Goal: Transaction & Acquisition: Book appointment/travel/reservation

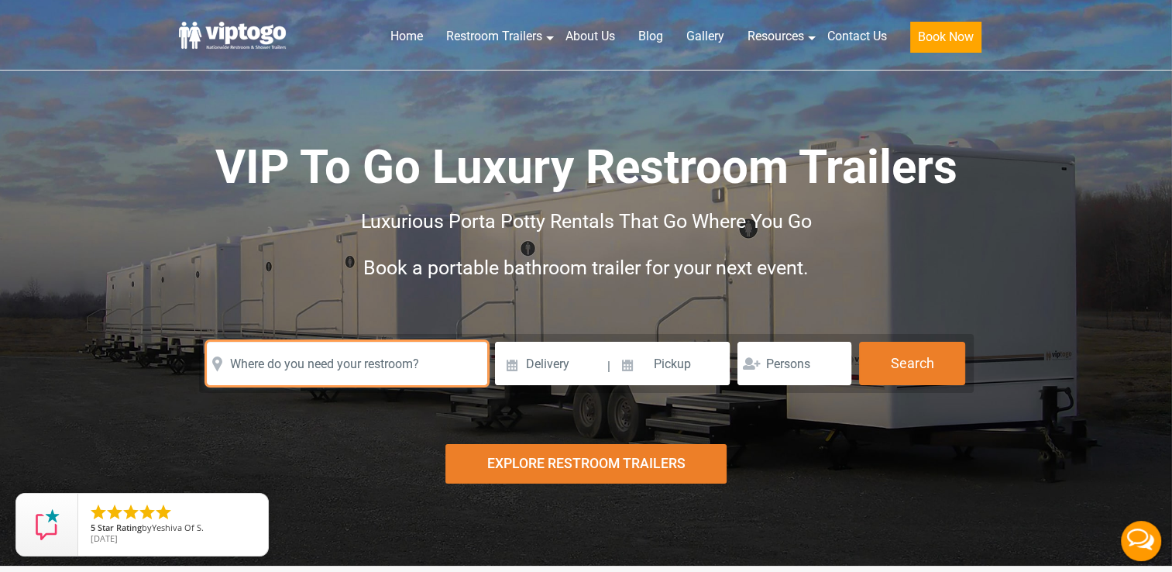
click at [417, 379] on input "text" at bounding box center [347, 363] width 280 height 43
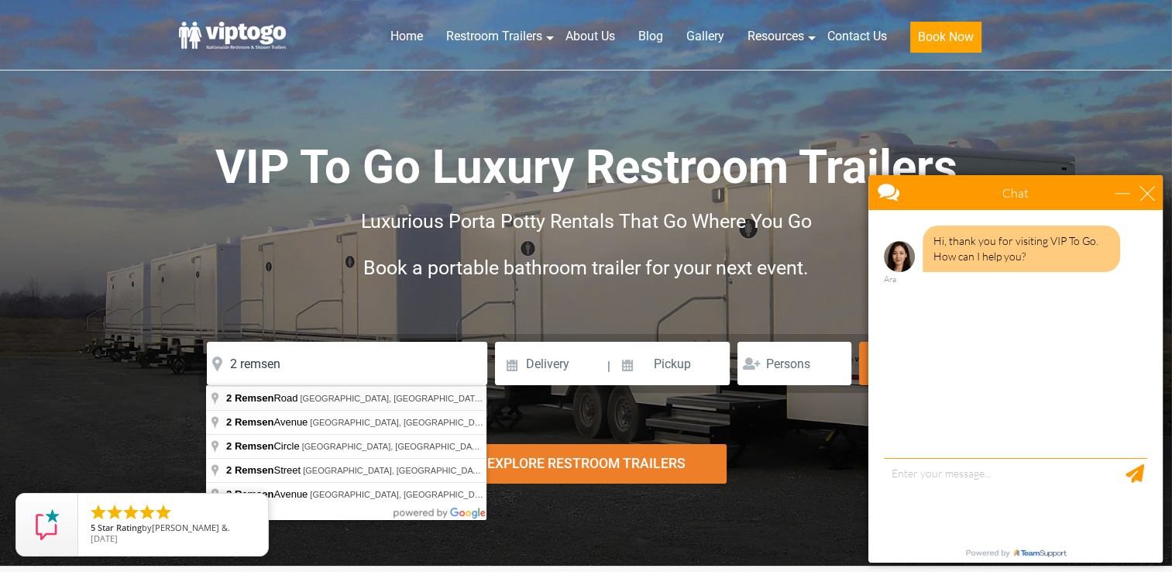
type input "2 Remsen Road, Yonkers, NY, USA"
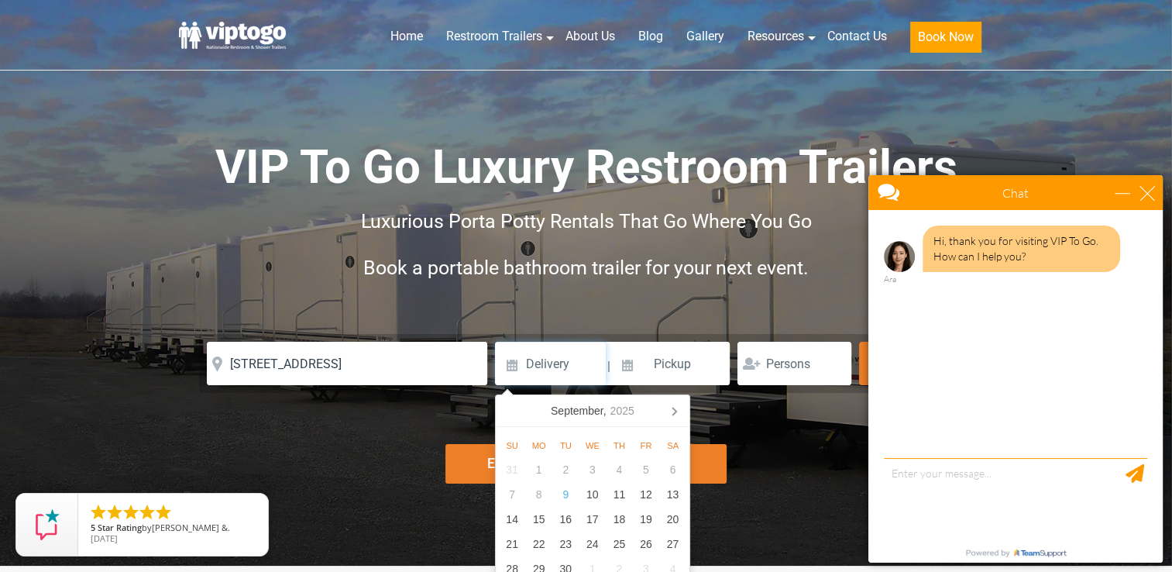
click at [539, 373] on input at bounding box center [550, 363] width 111 height 43
click at [672, 520] on div "20" at bounding box center [672, 518] width 27 height 25
type input "09/20/2025"
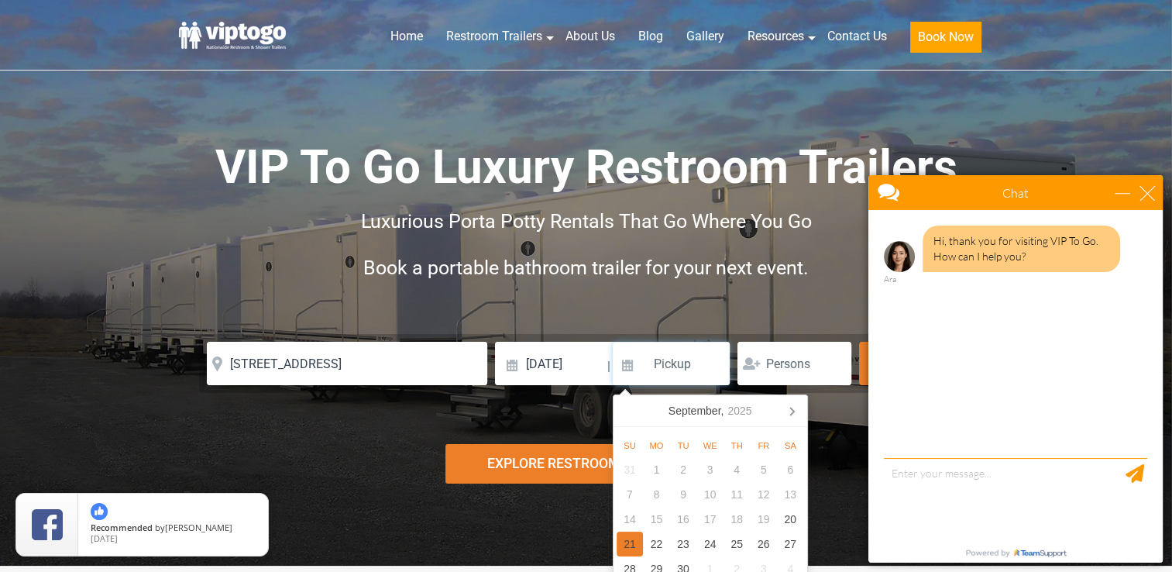
click at [633, 539] on div "21" at bounding box center [629, 543] width 27 height 25
type input "09/21/2025"
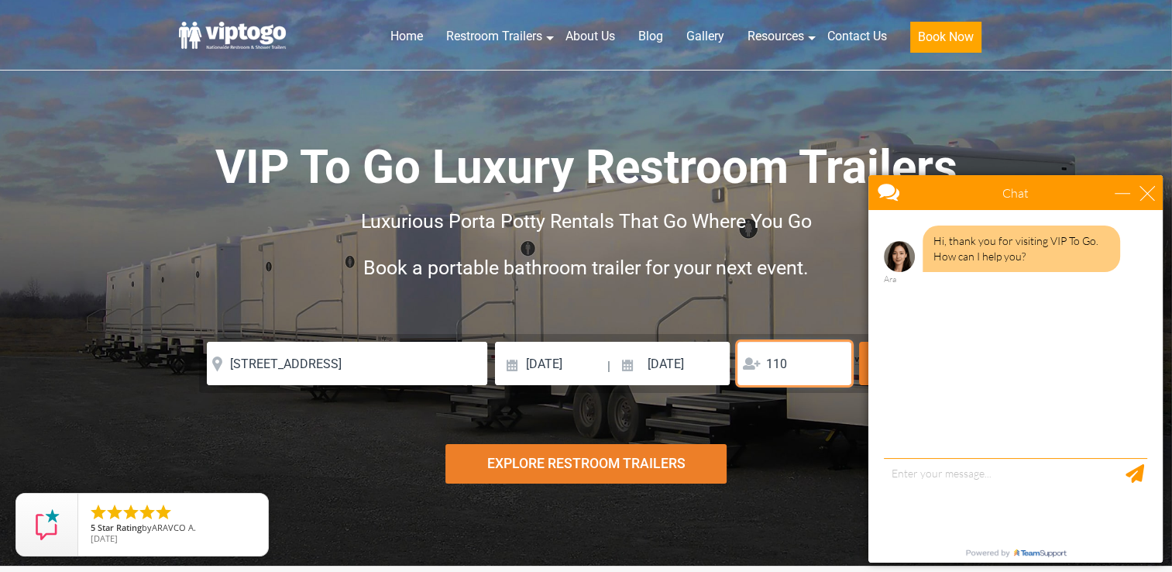
type input "110"
click at [1152, 197] on div "close" at bounding box center [1146, 192] width 15 height 15
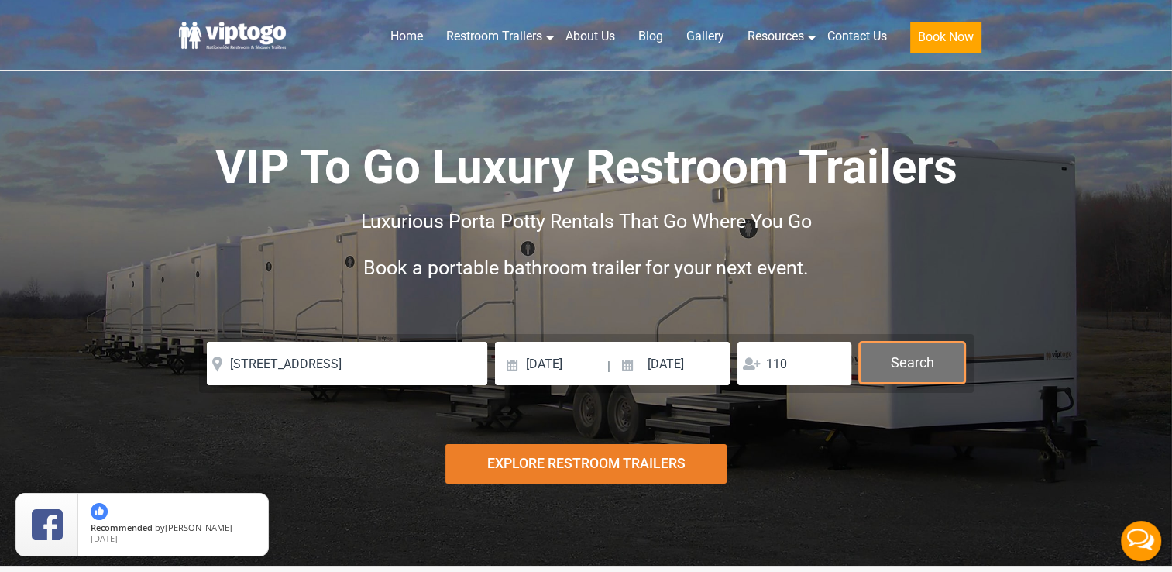
click at [913, 366] on button "Search" at bounding box center [912, 363] width 106 height 42
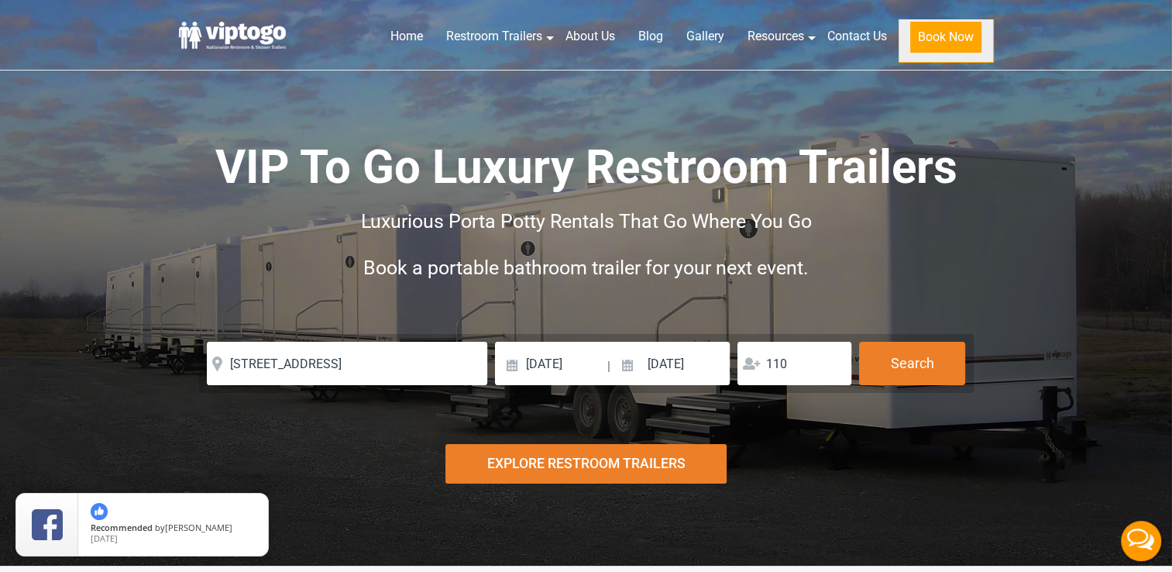
click at [970, 40] on button "Book Now" at bounding box center [945, 37] width 71 height 31
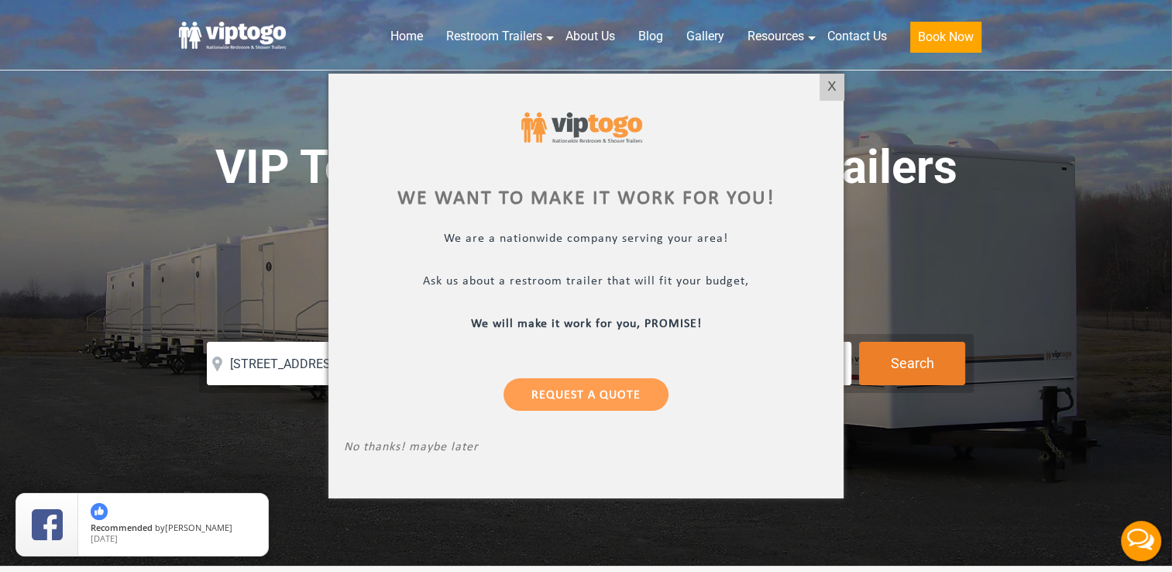
click at [1035, 351] on div at bounding box center [586, 286] width 1172 height 572
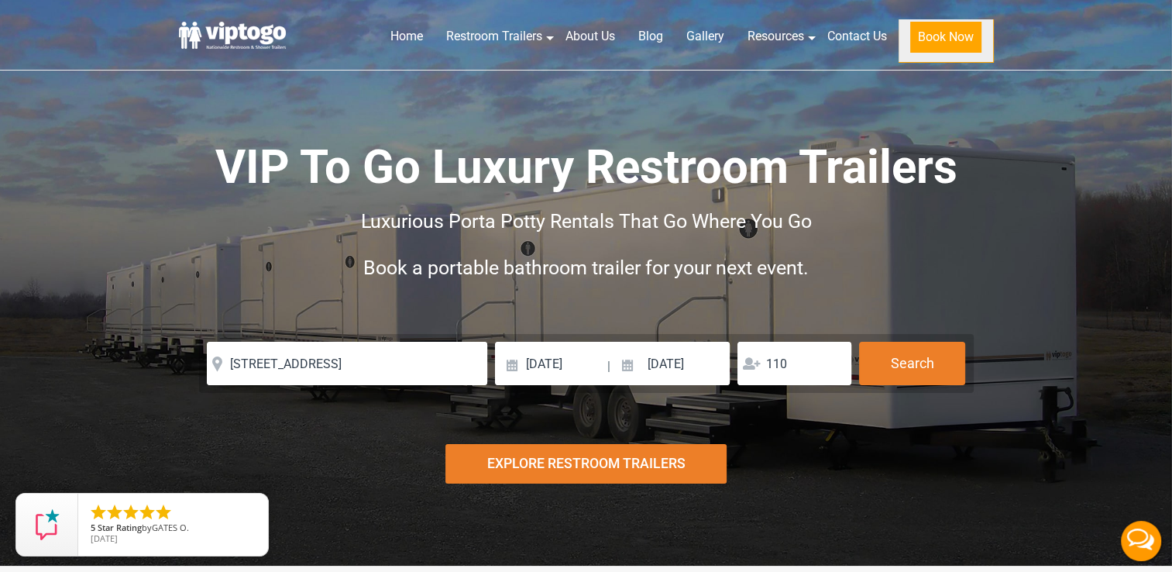
click at [961, 42] on button "Book Now" at bounding box center [945, 37] width 71 height 31
click at [946, 36] on button "Book Now" at bounding box center [945, 37] width 71 height 31
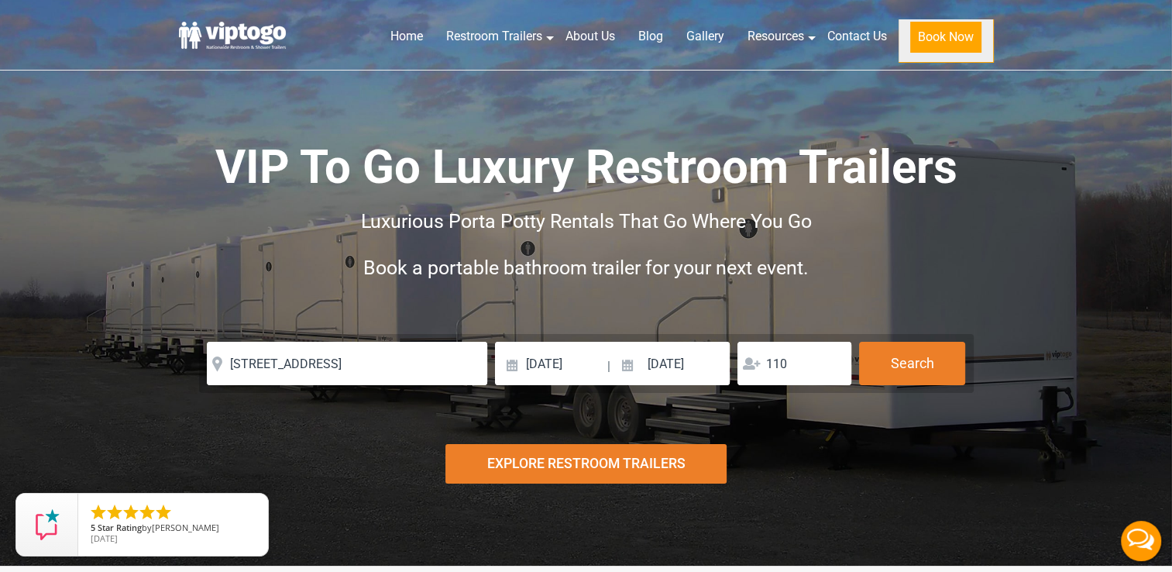
click at [946, 36] on button "Book Now" at bounding box center [945, 37] width 71 height 31
click at [916, 35] on button "Book Now" at bounding box center [945, 37] width 71 height 31
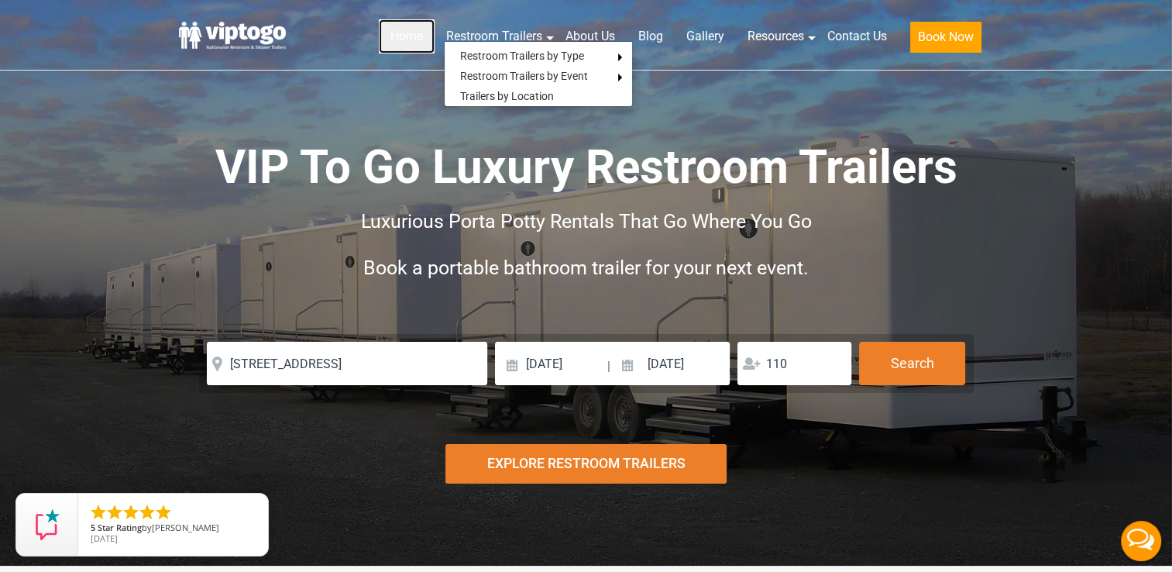
click at [421, 25] on link "Home" at bounding box center [407, 36] width 56 height 34
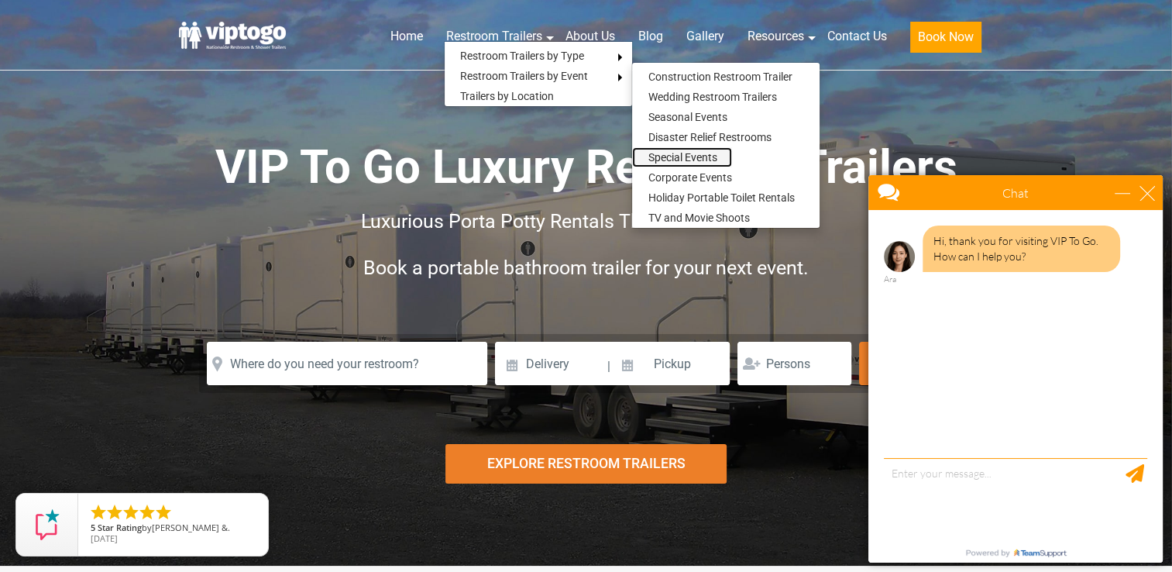
click at [668, 155] on link "Special Events" at bounding box center [682, 157] width 100 height 20
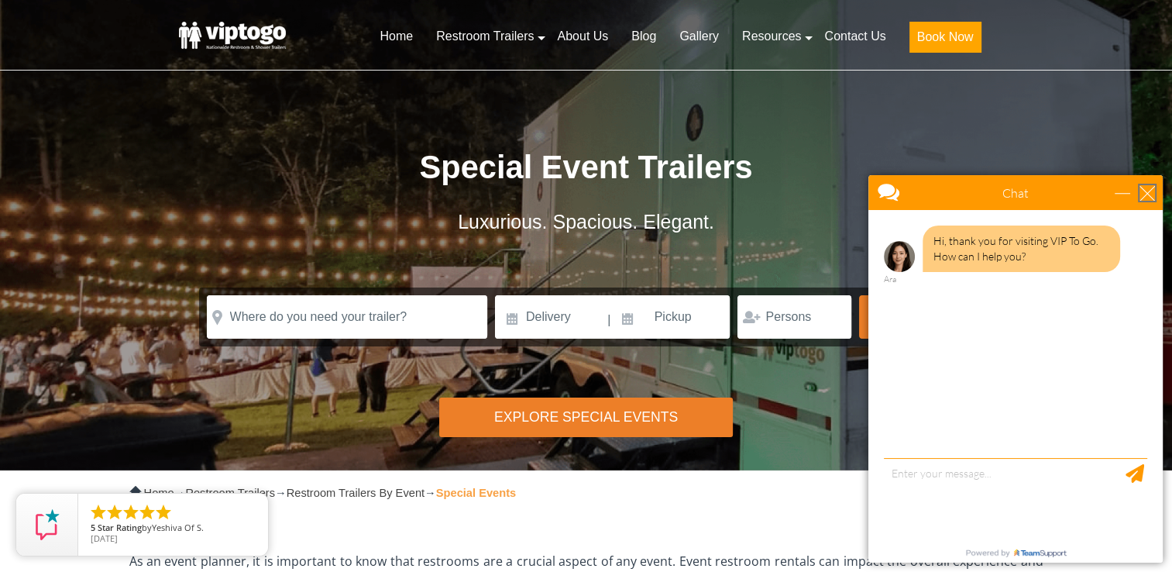
click at [1150, 197] on div "close" at bounding box center [1146, 192] width 15 height 15
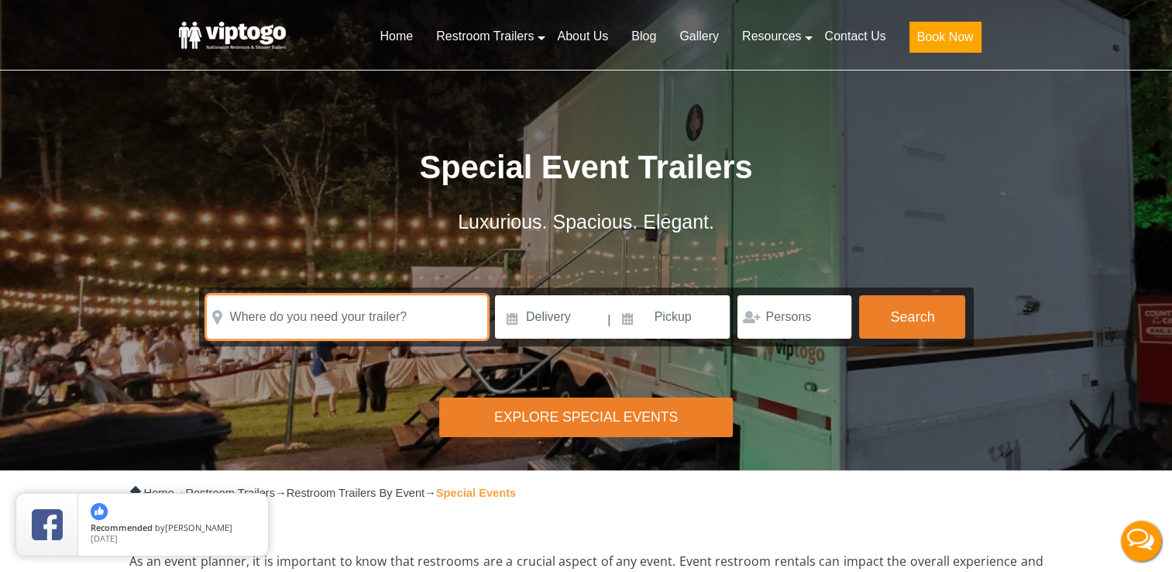
click at [388, 321] on input "text" at bounding box center [347, 316] width 280 height 43
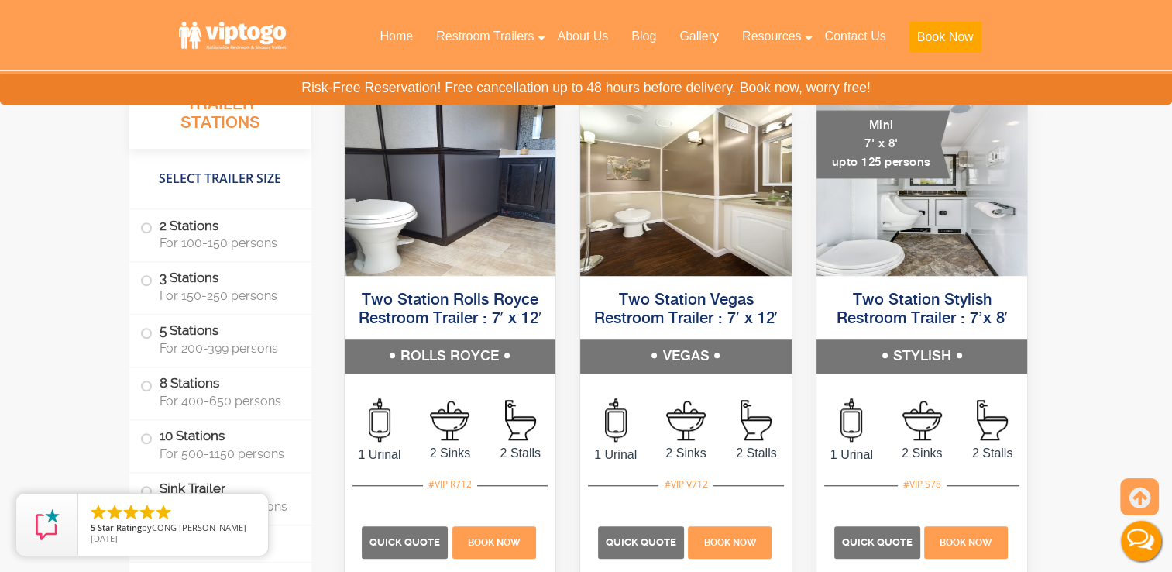
scroll to position [1196, 0]
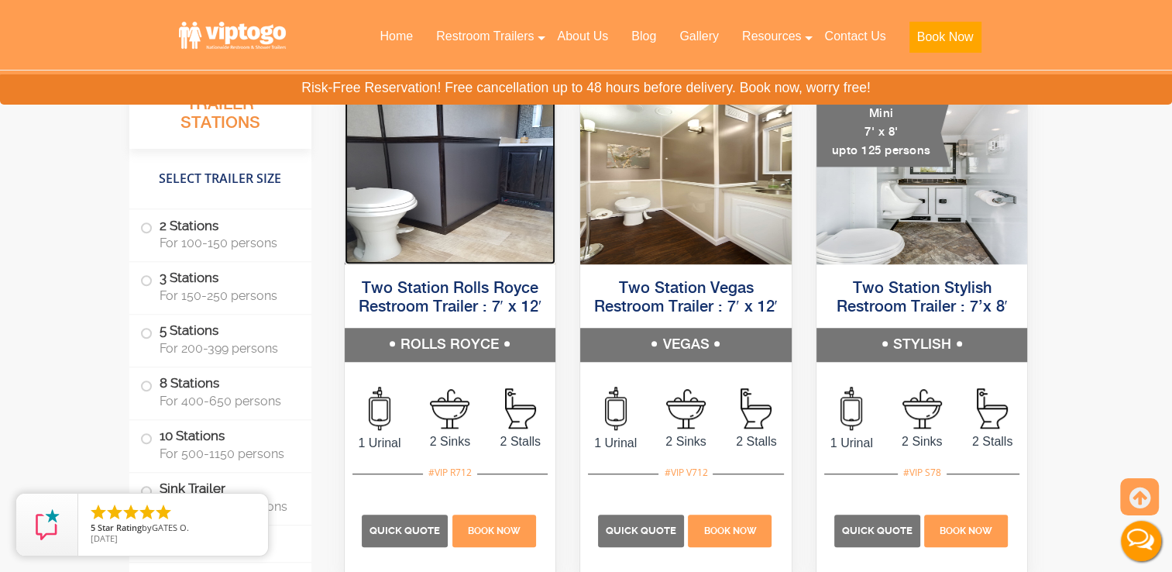
click at [498, 132] on img at bounding box center [450, 175] width 211 height 178
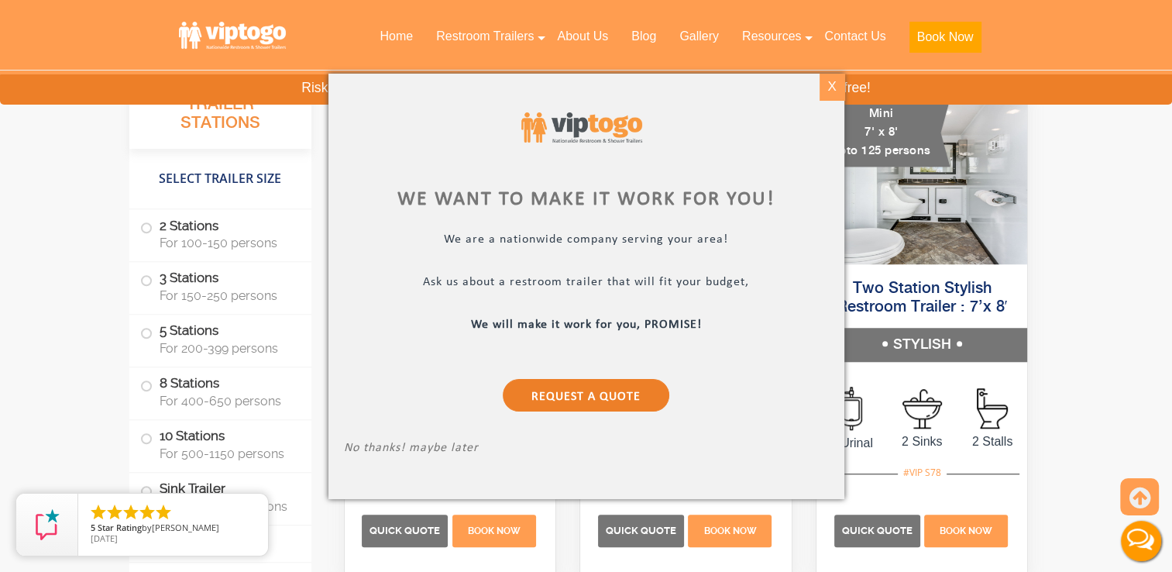
click at [833, 87] on div "X" at bounding box center [831, 87] width 24 height 26
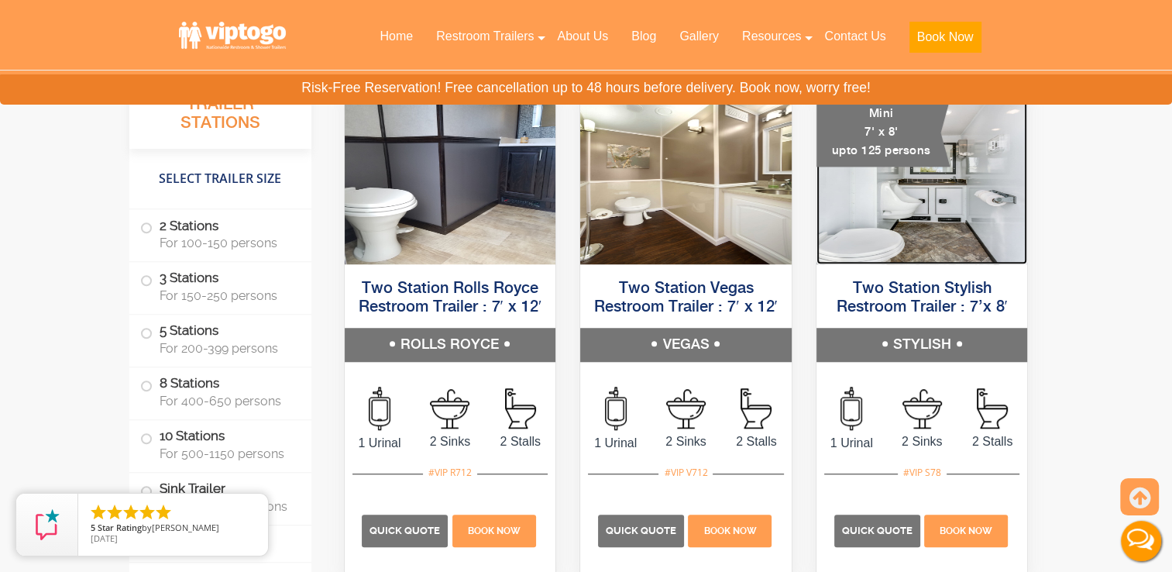
click at [970, 200] on img at bounding box center [921, 175] width 211 height 178
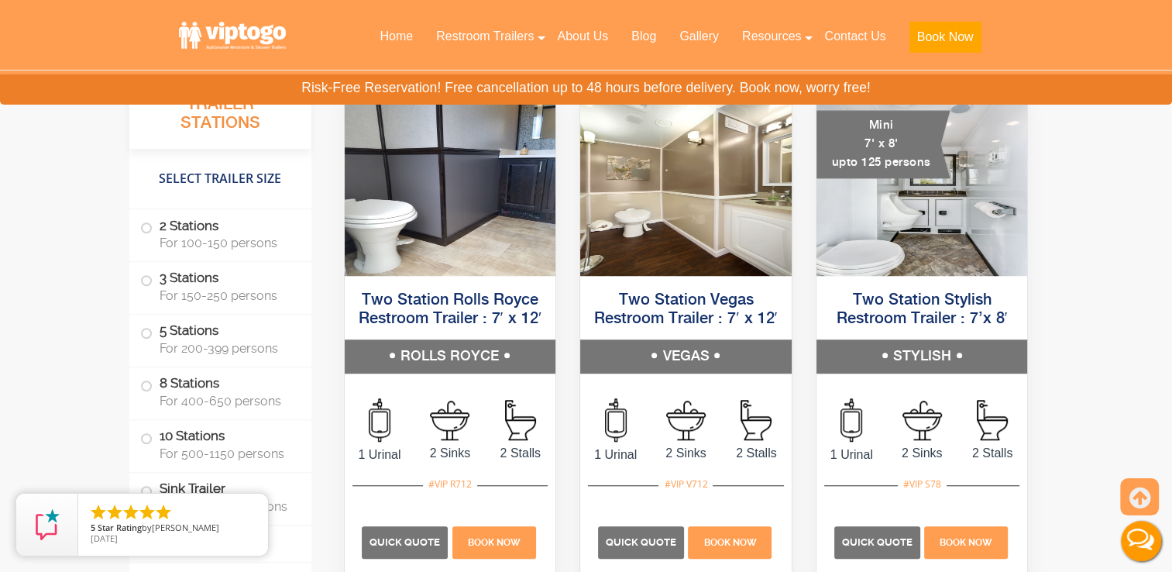
scroll to position [1202, 0]
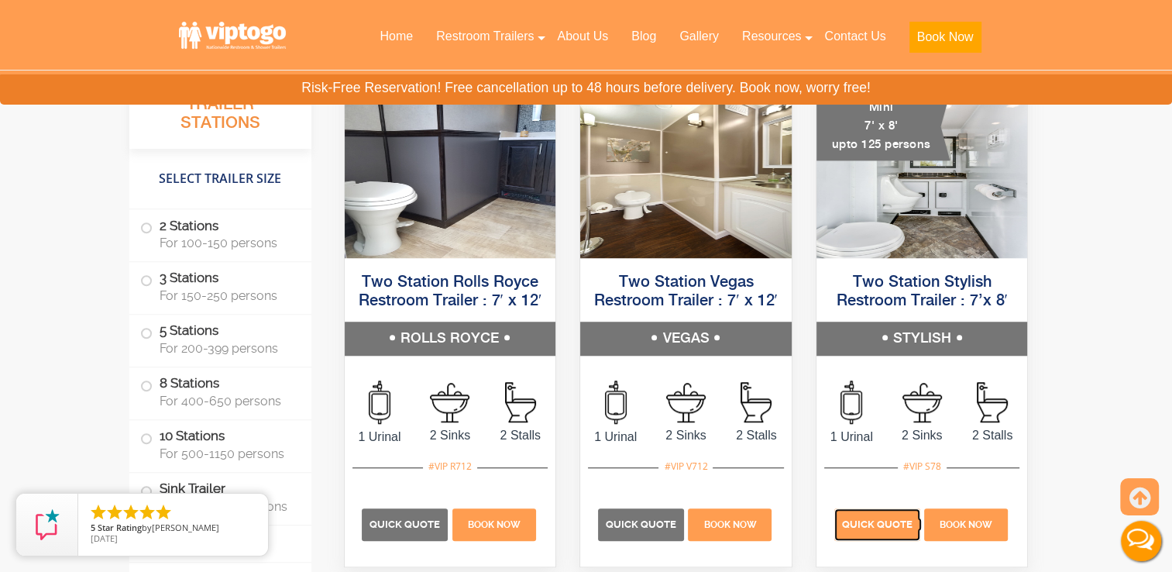
click at [913, 518] on p "Quick Quote" at bounding box center [877, 524] width 86 height 33
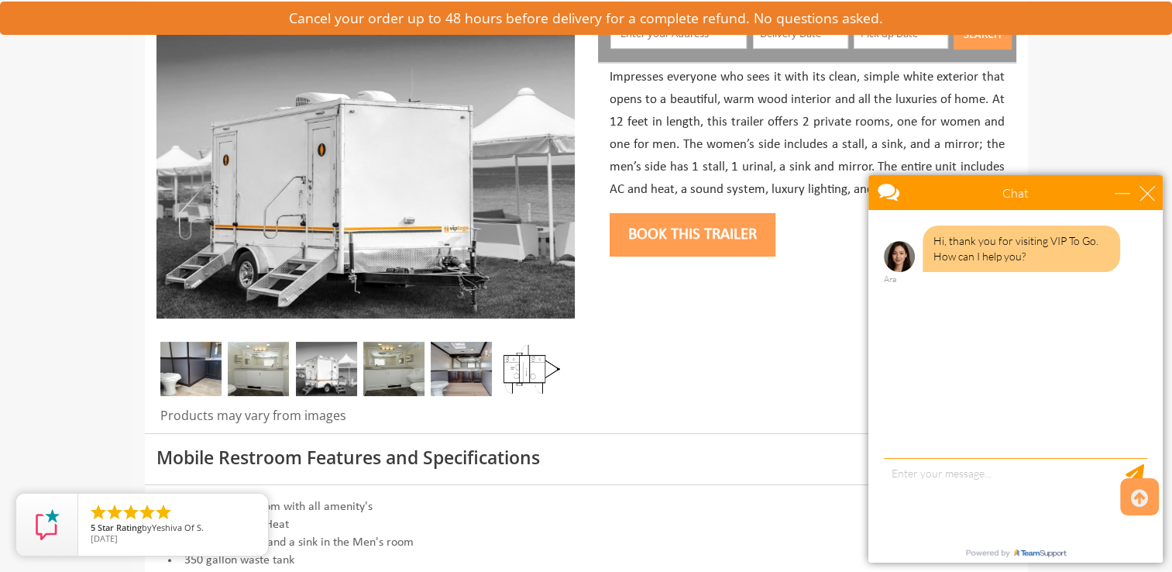
scroll to position [230, 0]
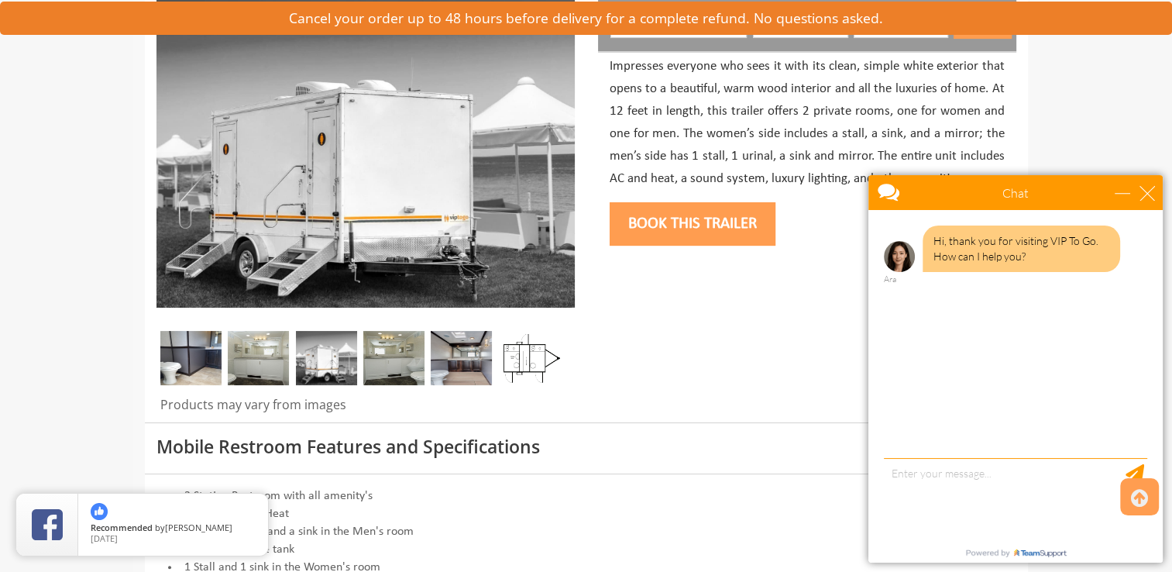
click at [241, 361] on img at bounding box center [258, 358] width 61 height 54
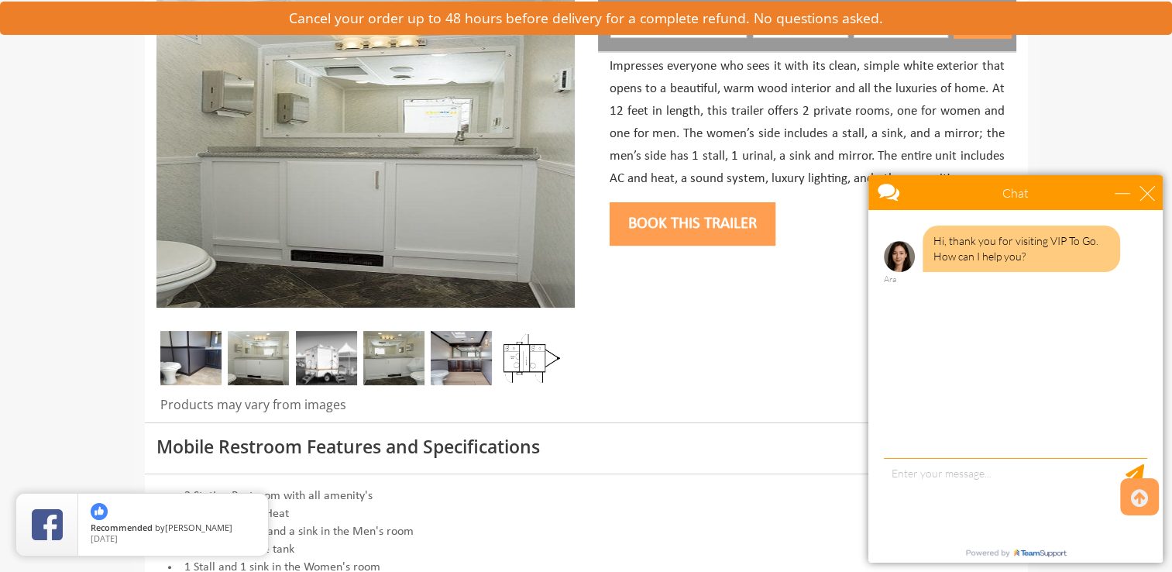
click at [314, 351] on img at bounding box center [326, 358] width 61 height 54
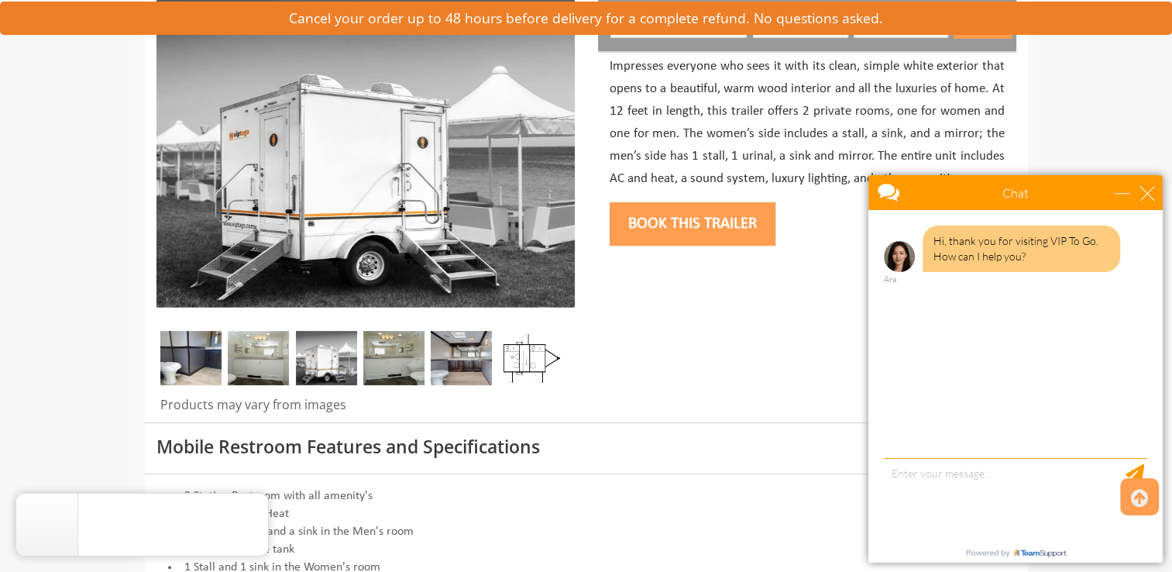
click at [384, 334] on img at bounding box center [393, 358] width 61 height 54
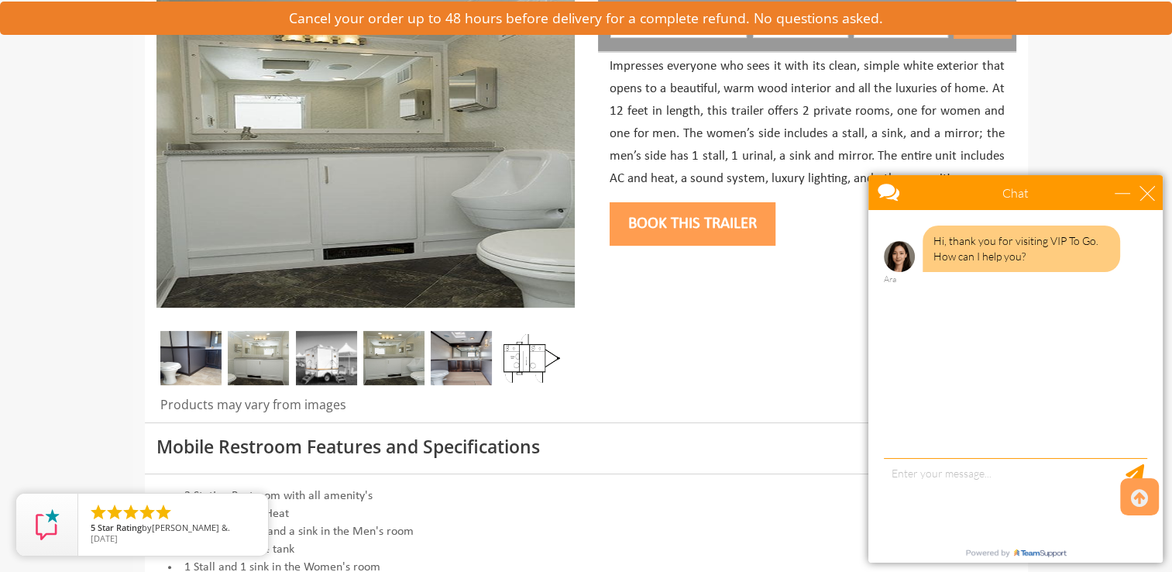
click at [472, 359] on img at bounding box center [461, 358] width 61 height 54
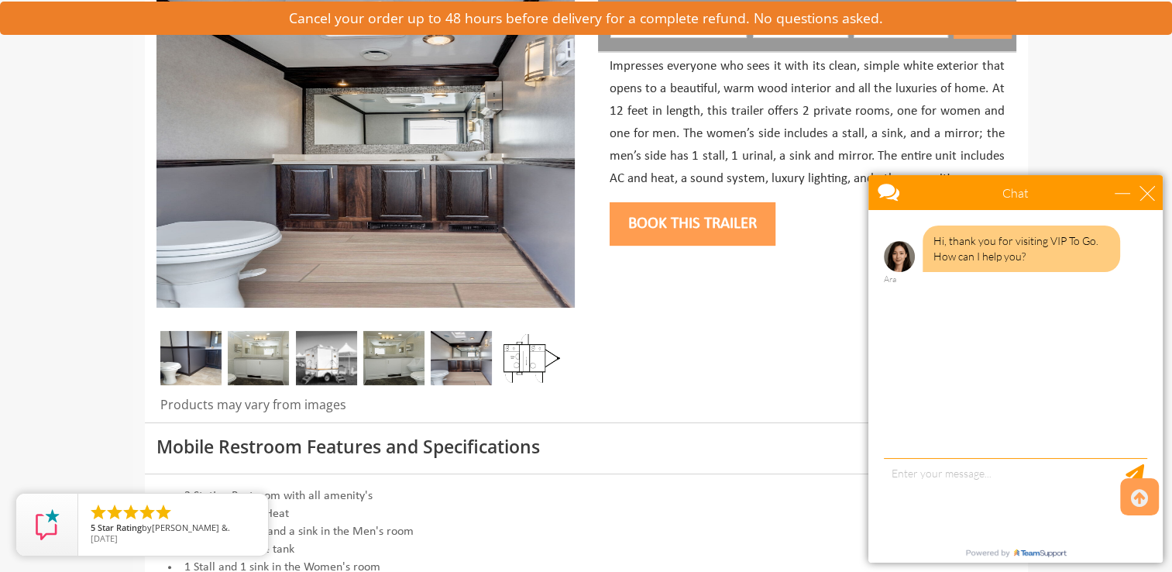
click at [525, 362] on img at bounding box center [529, 358] width 61 height 54
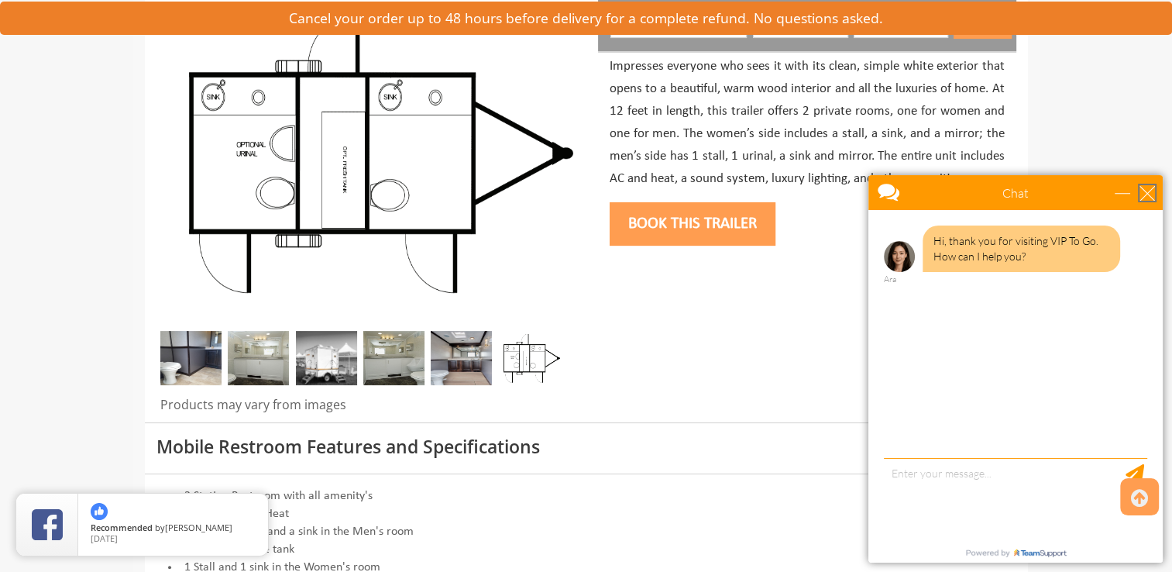
click at [1148, 200] on div "close" at bounding box center [1146, 192] width 15 height 15
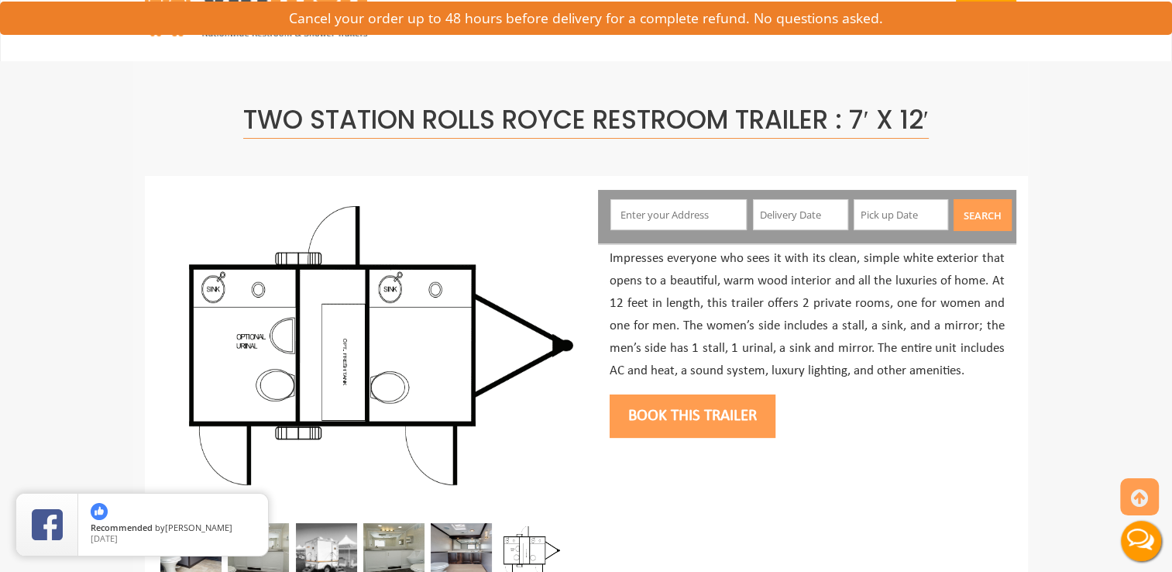
scroll to position [0, 0]
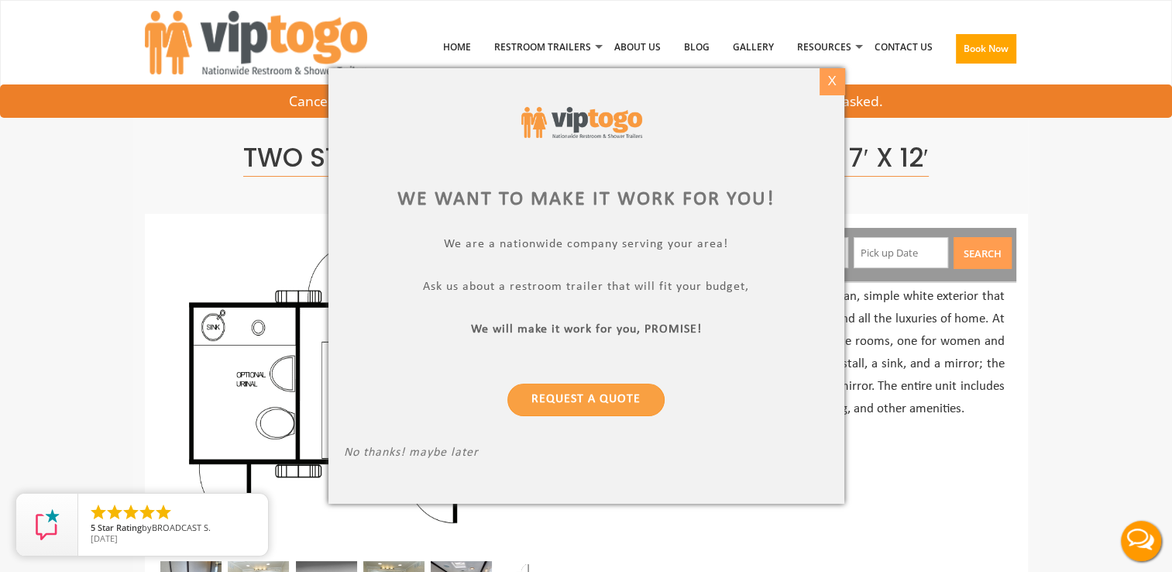
click at [836, 81] on div "X" at bounding box center [831, 81] width 24 height 26
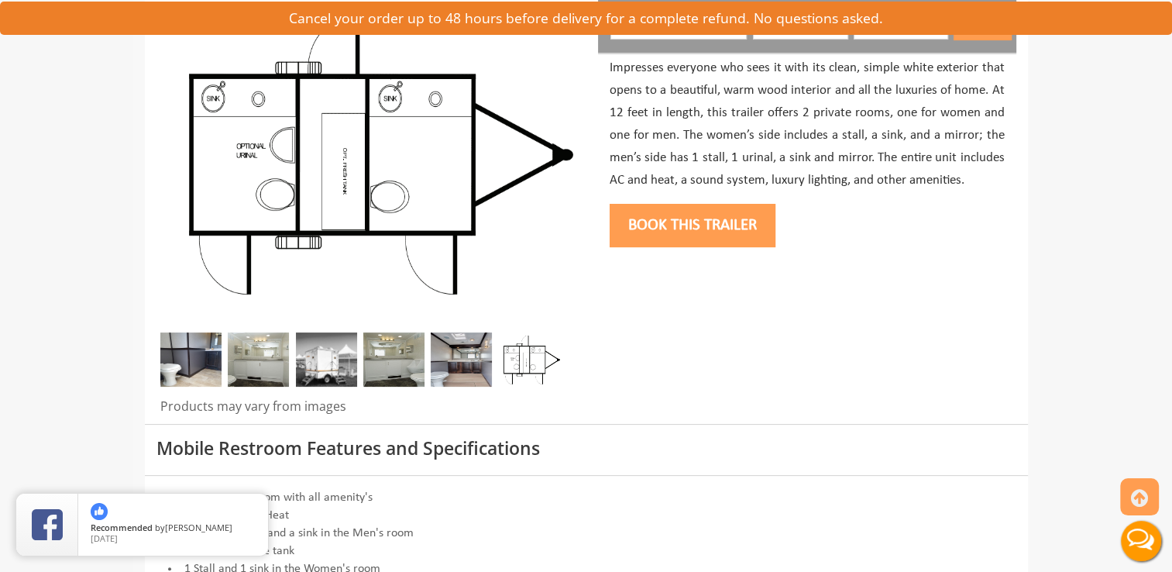
scroll to position [234, 0]
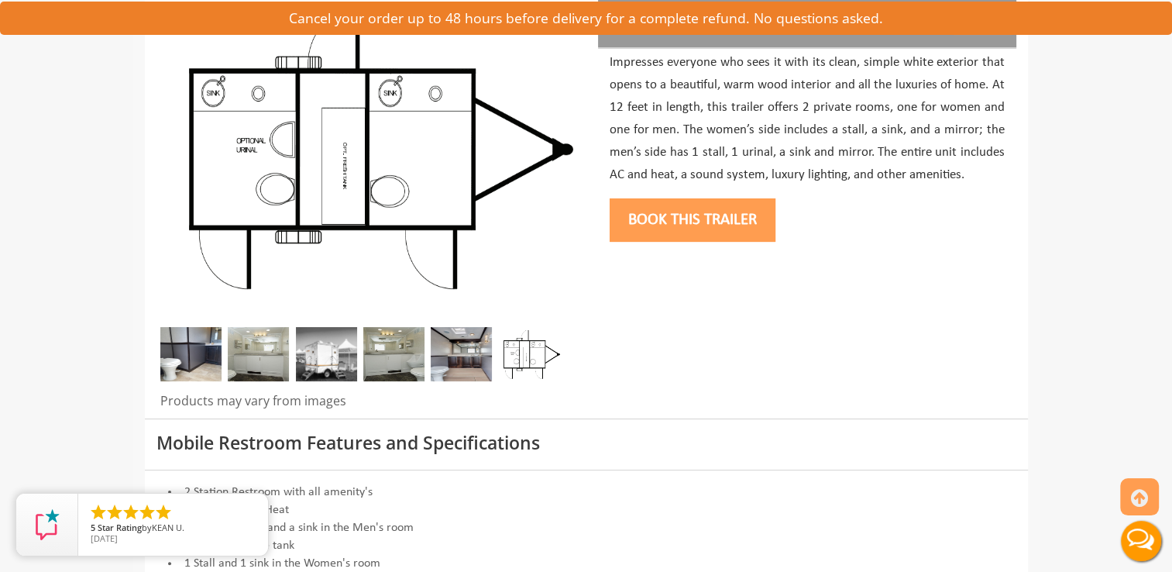
click at [333, 376] on img at bounding box center [326, 354] width 61 height 54
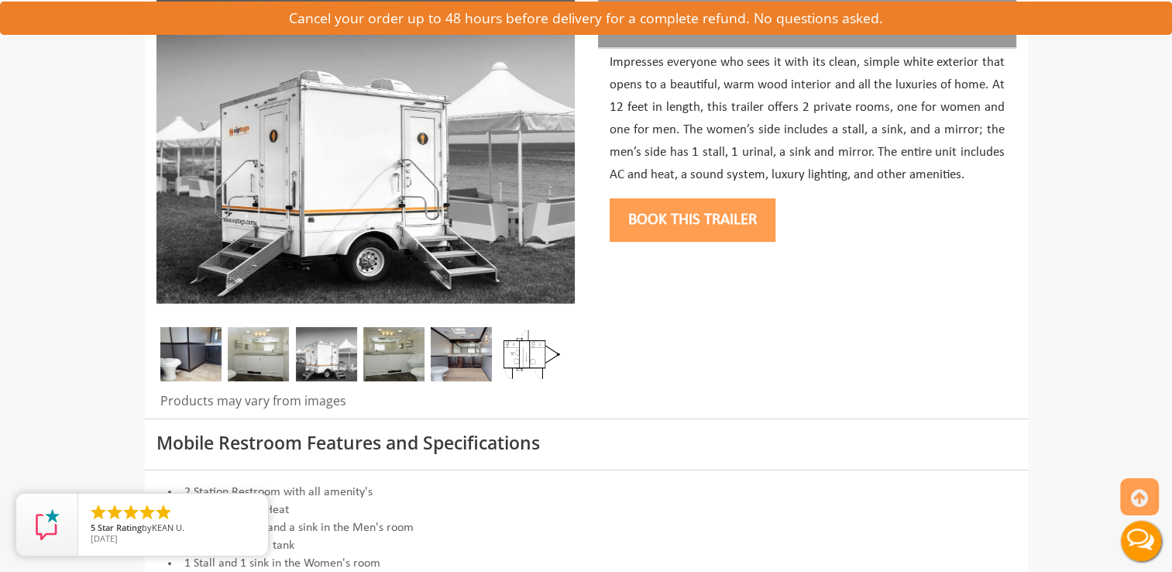
click at [252, 348] on img at bounding box center [258, 354] width 61 height 54
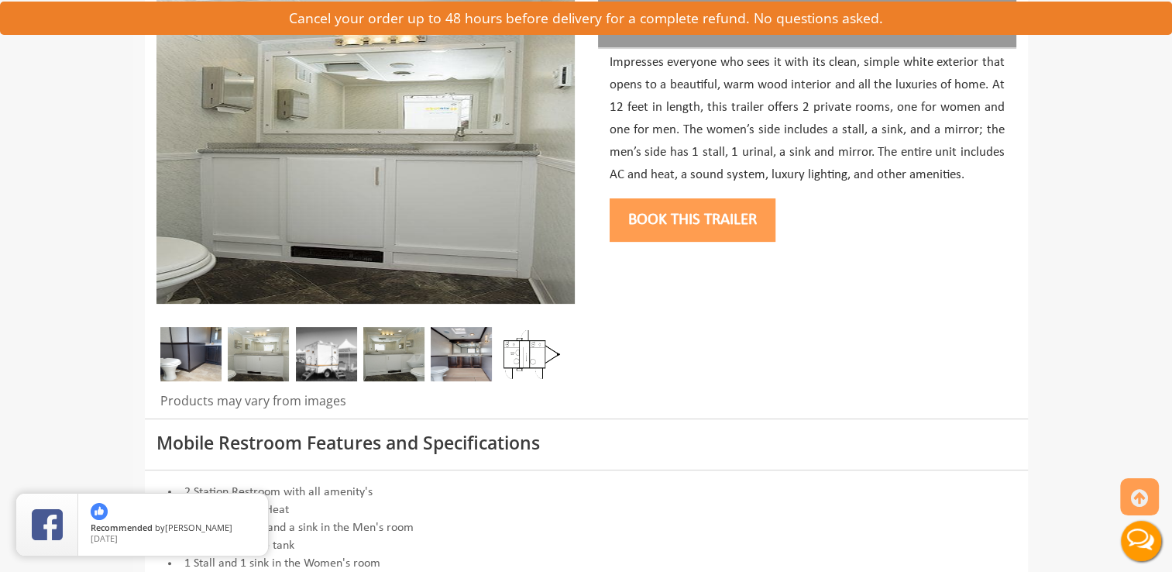
click at [534, 356] on img at bounding box center [529, 354] width 61 height 54
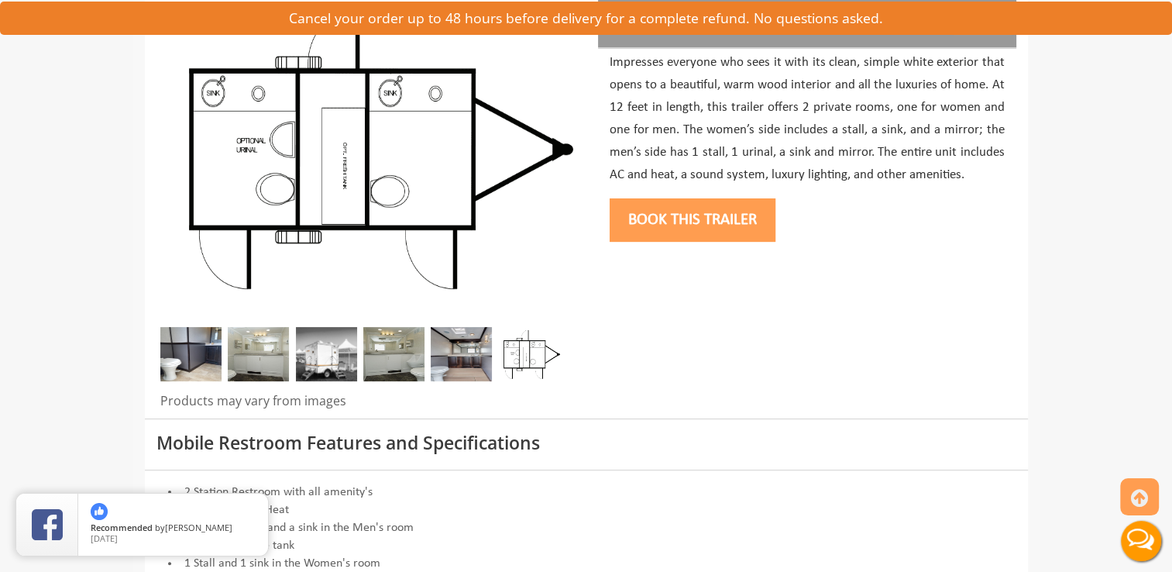
click at [475, 349] on img at bounding box center [461, 354] width 61 height 54
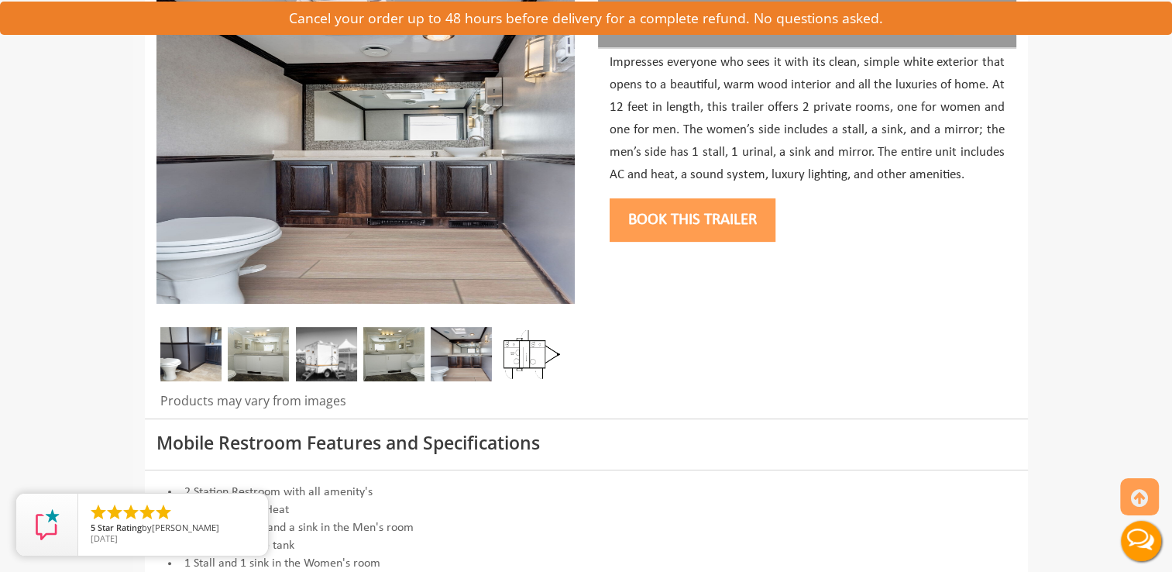
click at [403, 354] on img at bounding box center [393, 354] width 61 height 54
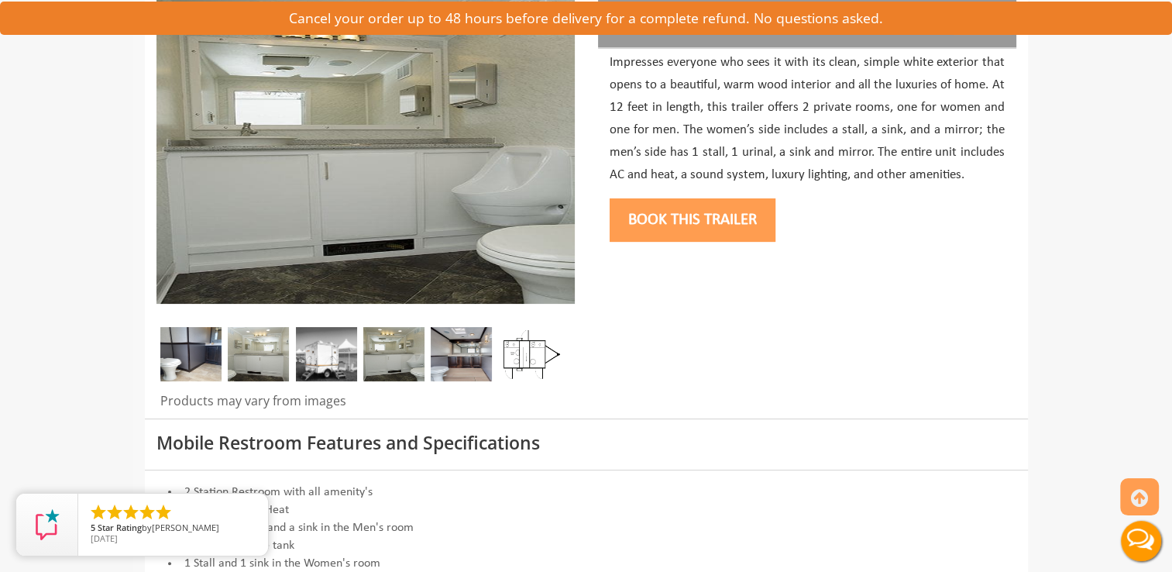
click at [334, 353] on img at bounding box center [326, 354] width 61 height 54
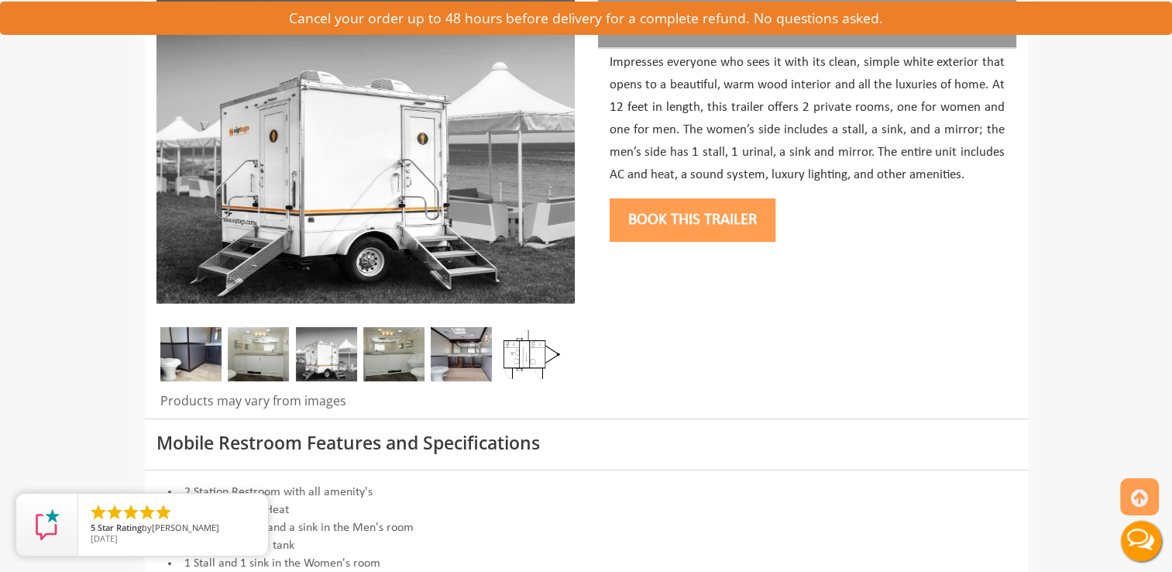
click at [283, 352] on img at bounding box center [258, 354] width 61 height 54
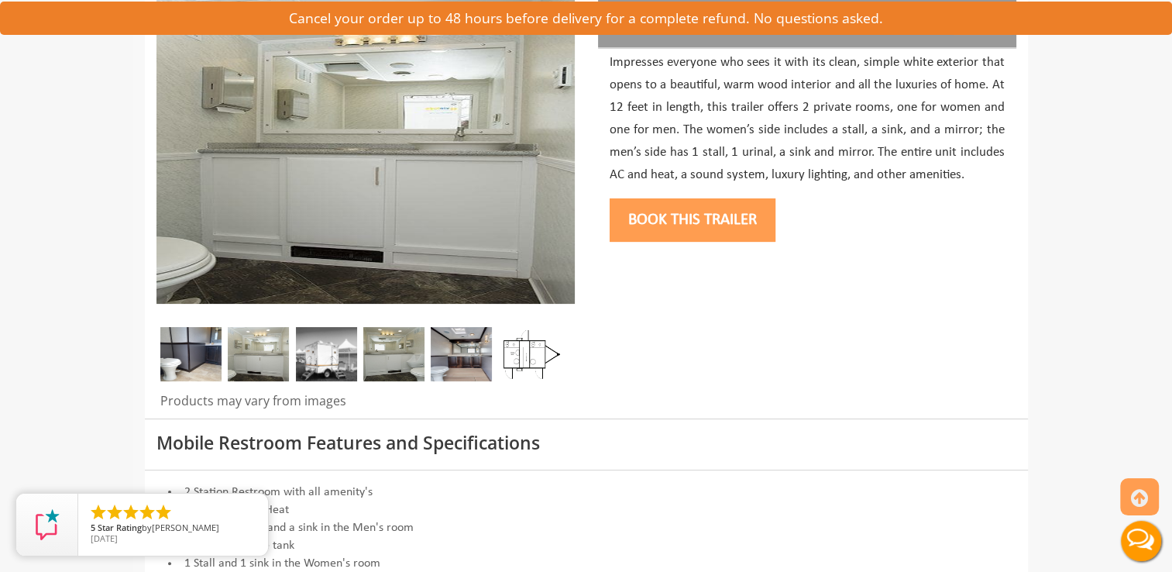
click at [253, 355] on img at bounding box center [258, 354] width 61 height 54
click at [200, 352] on img at bounding box center [190, 354] width 61 height 54
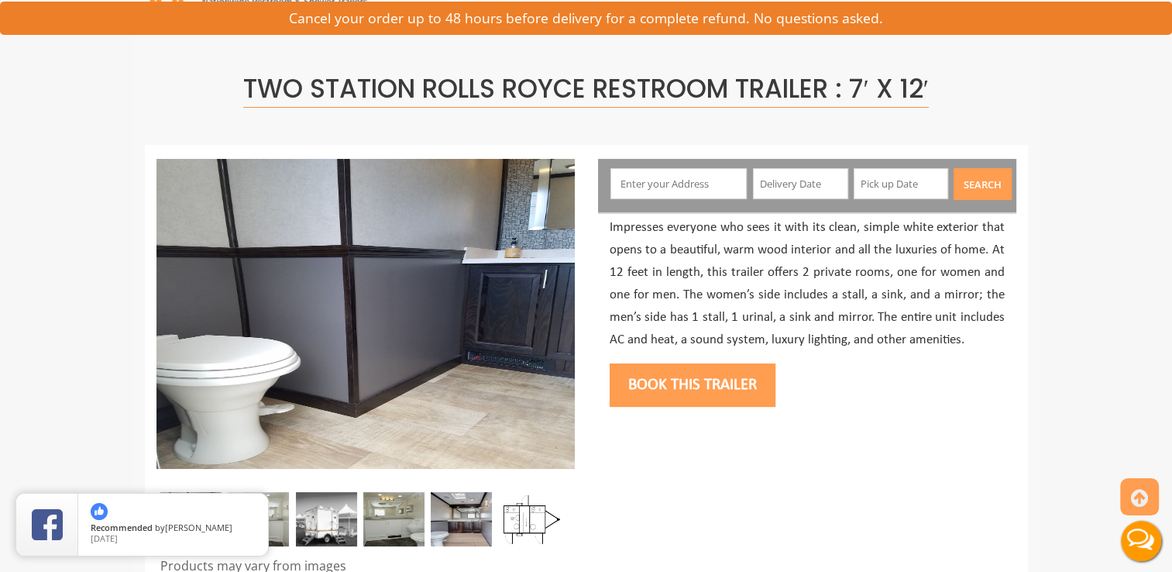
scroll to position [64, 0]
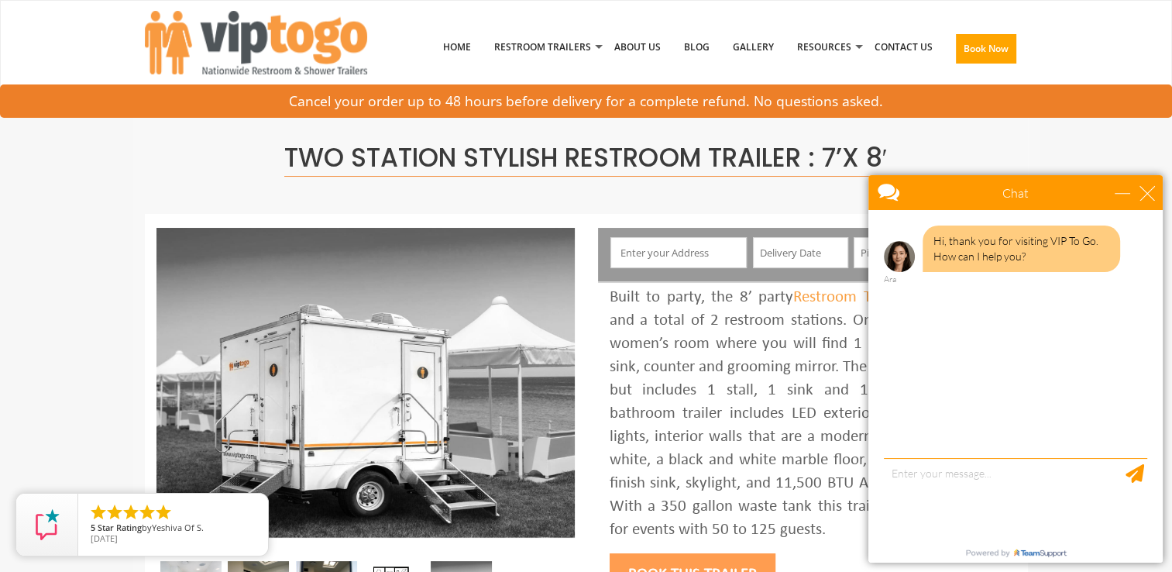
click at [1158, 197] on div "Chat" at bounding box center [1015, 192] width 294 height 35
click at [1155, 189] on div "Chat" at bounding box center [1015, 192] width 294 height 35
click at [1145, 189] on div "close" at bounding box center [1146, 192] width 15 height 15
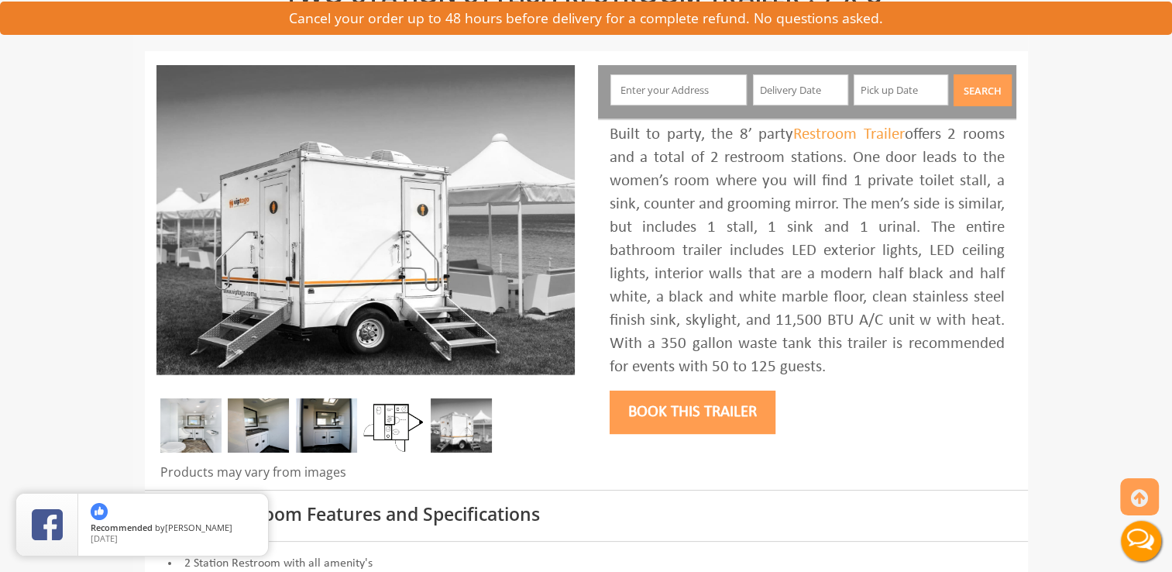
scroll to position [164, 0]
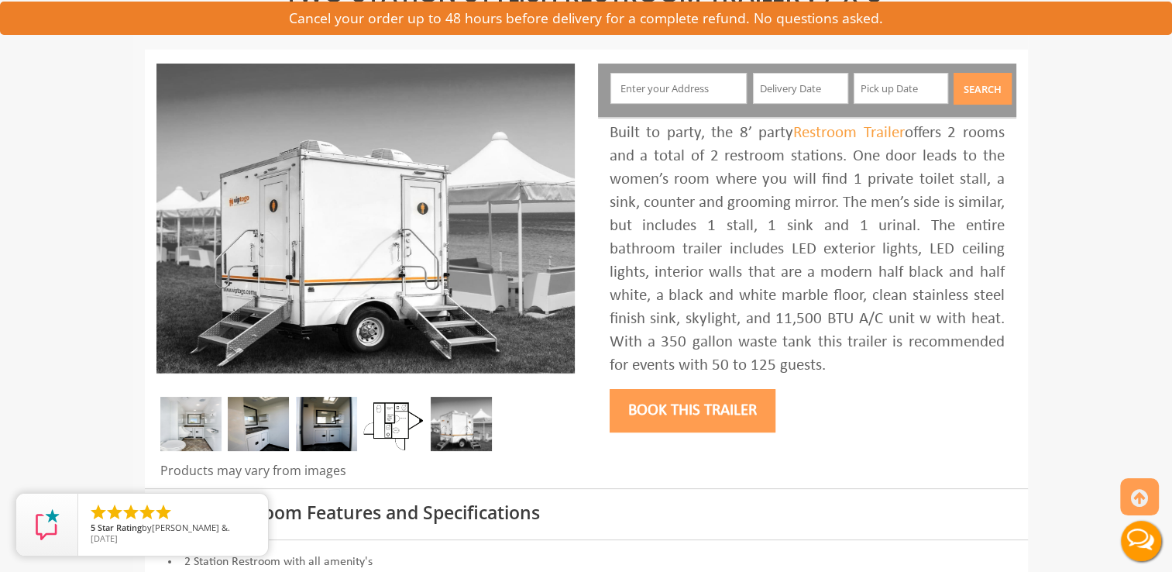
click at [245, 435] on img at bounding box center [258, 423] width 61 height 54
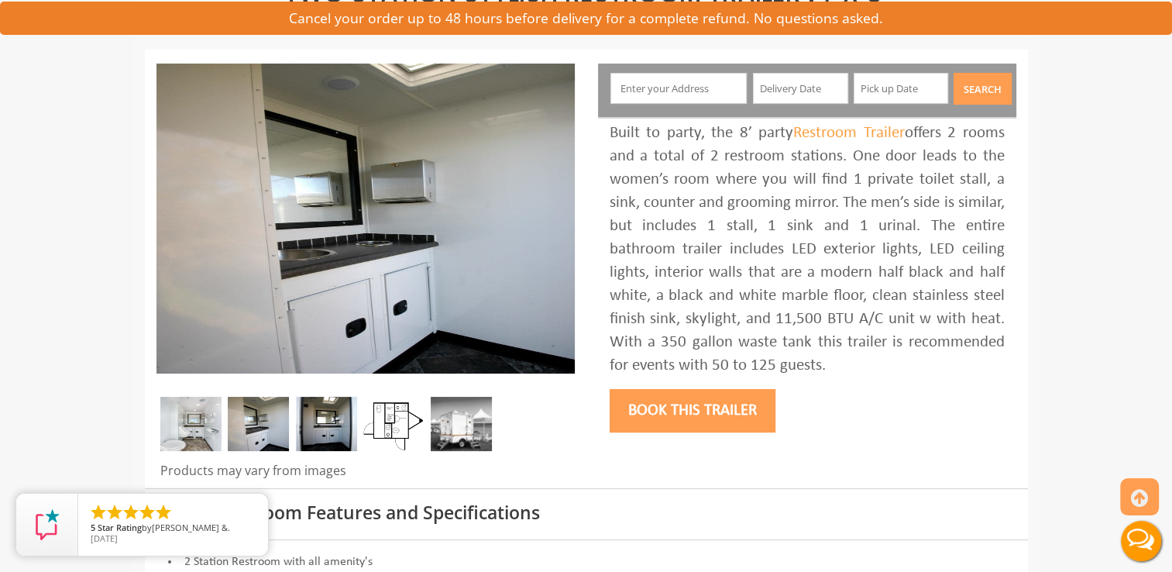
click at [324, 426] on img at bounding box center [326, 423] width 61 height 54
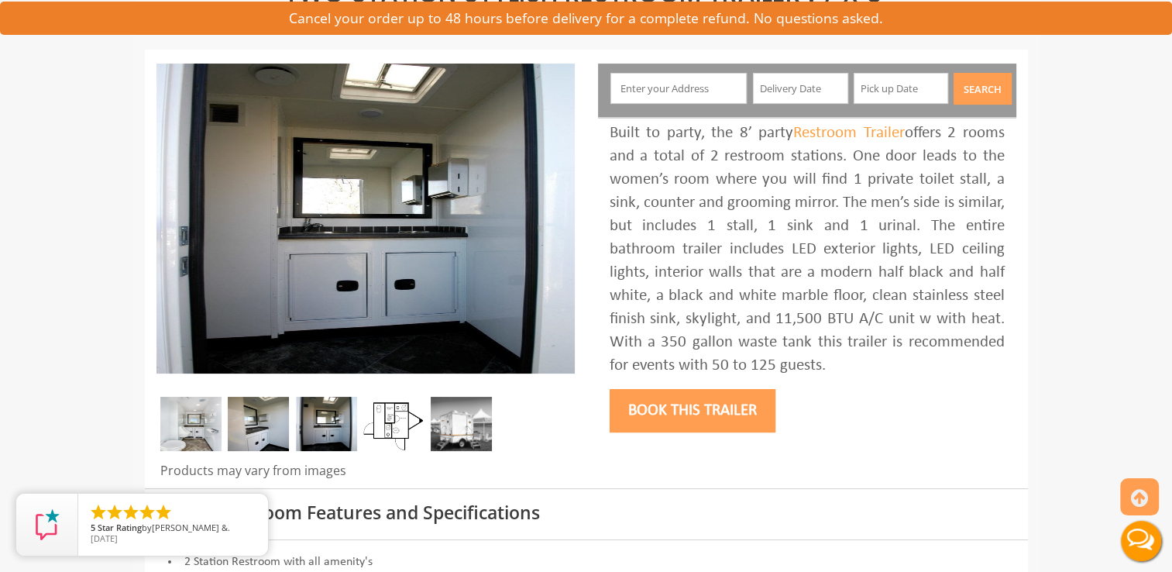
click at [377, 421] on img at bounding box center [393, 423] width 61 height 54
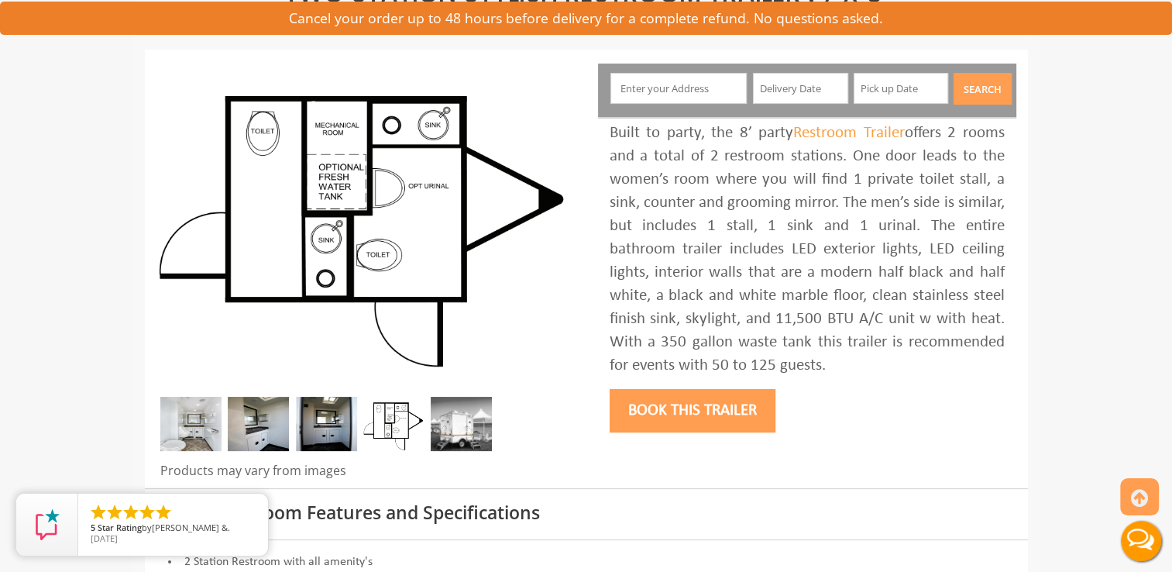
click at [438, 423] on img at bounding box center [461, 423] width 61 height 54
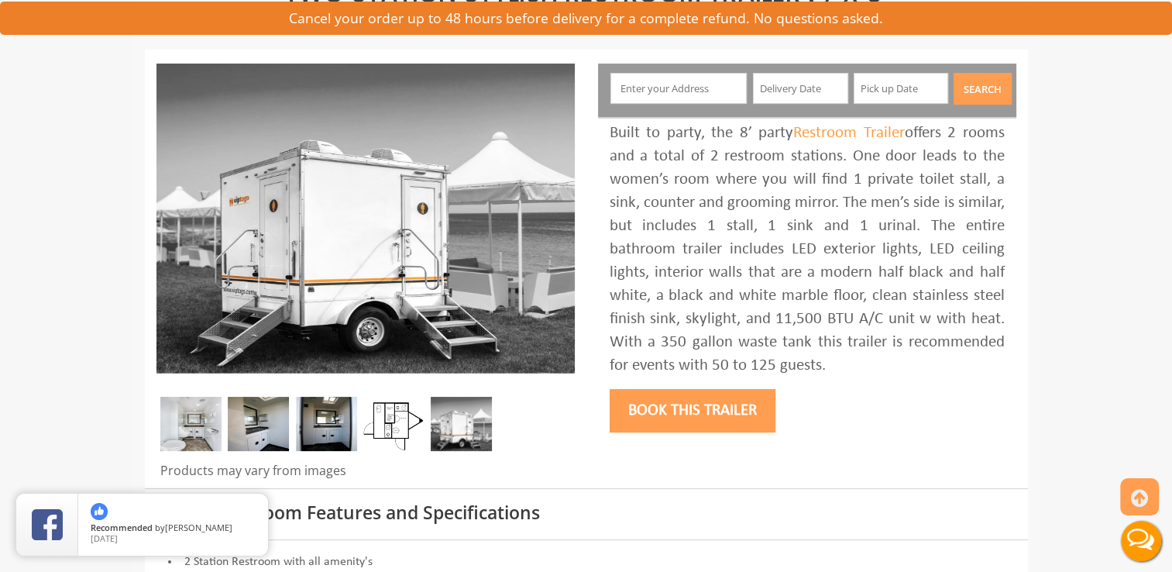
click at [287, 425] on img at bounding box center [258, 423] width 61 height 54
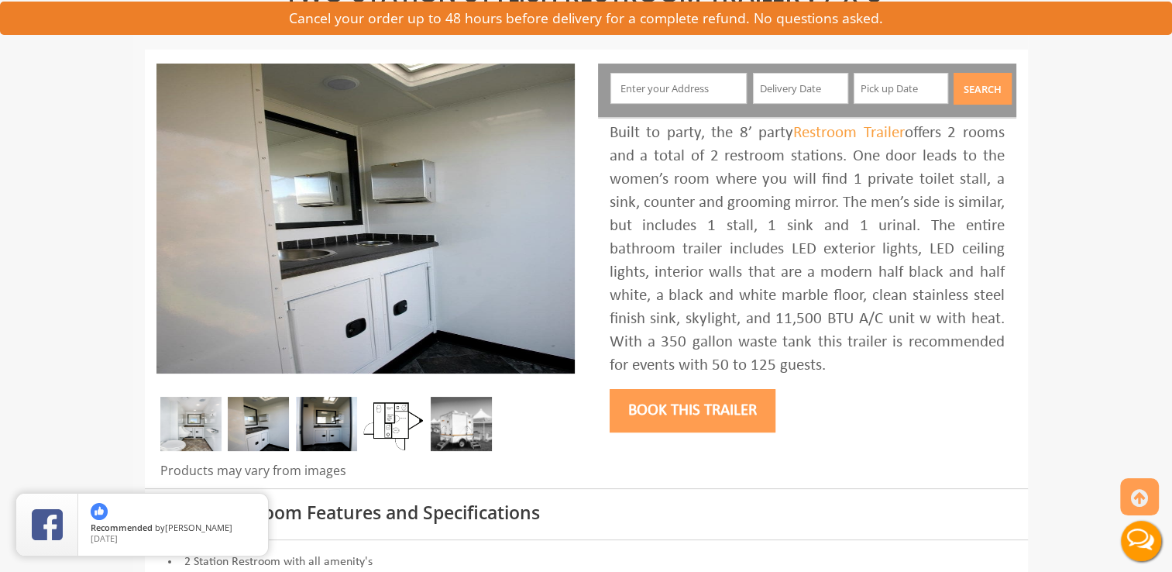
click at [173, 442] on img at bounding box center [190, 423] width 61 height 54
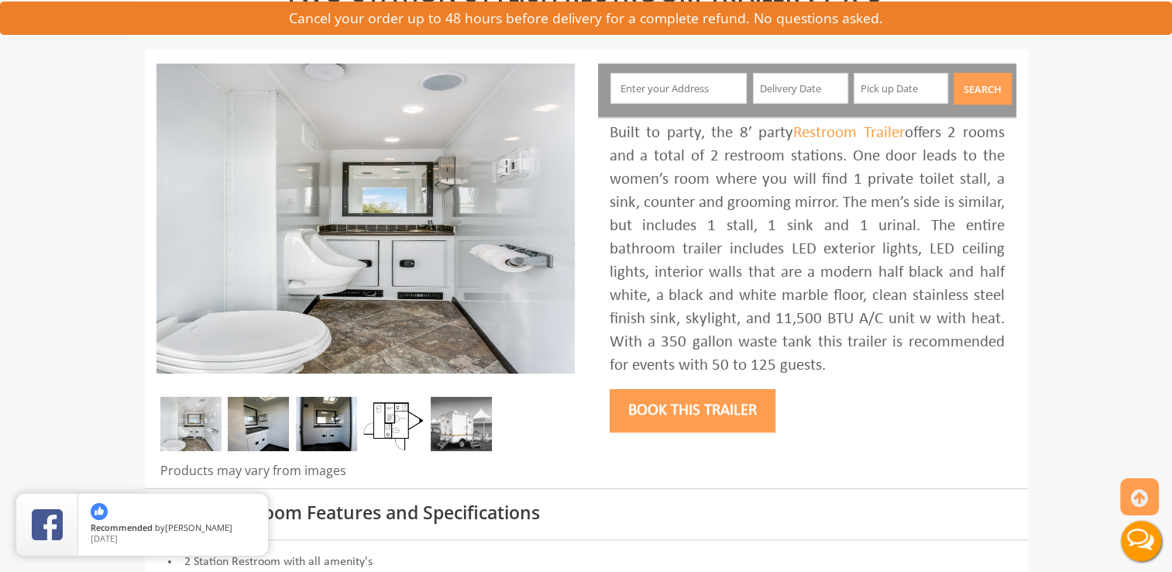
click at [257, 425] on img at bounding box center [258, 423] width 61 height 54
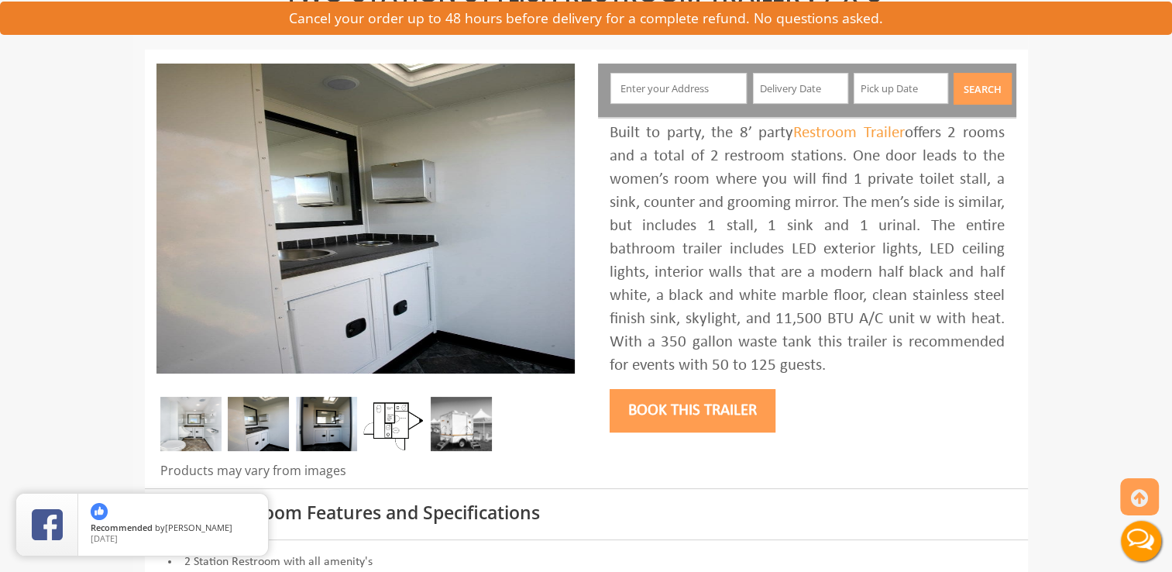
click at [313, 417] on img at bounding box center [326, 423] width 61 height 54
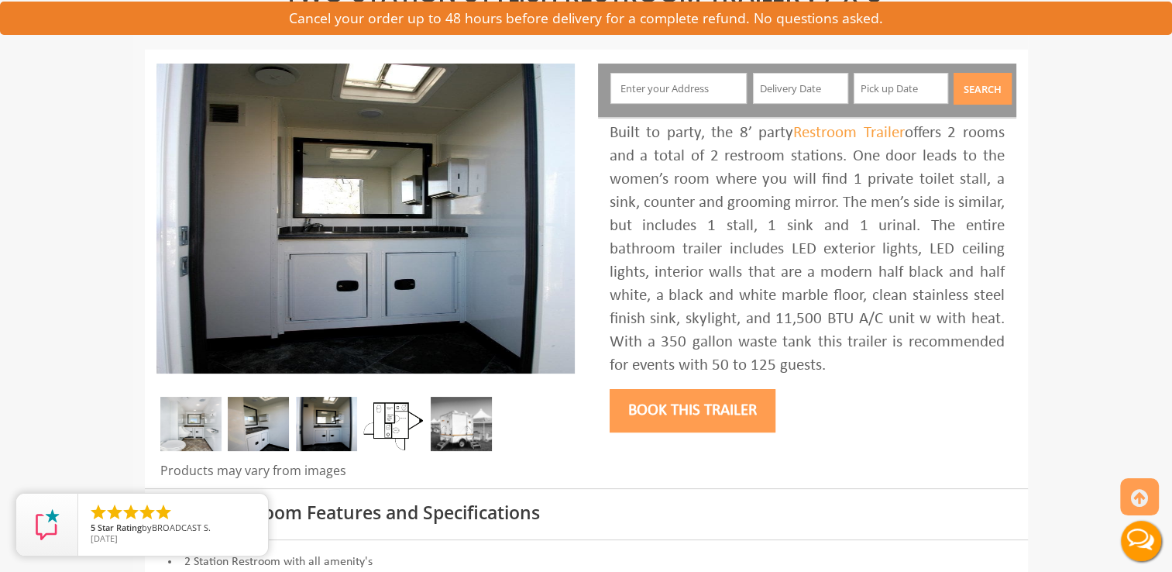
click at [380, 415] on img at bounding box center [393, 423] width 61 height 54
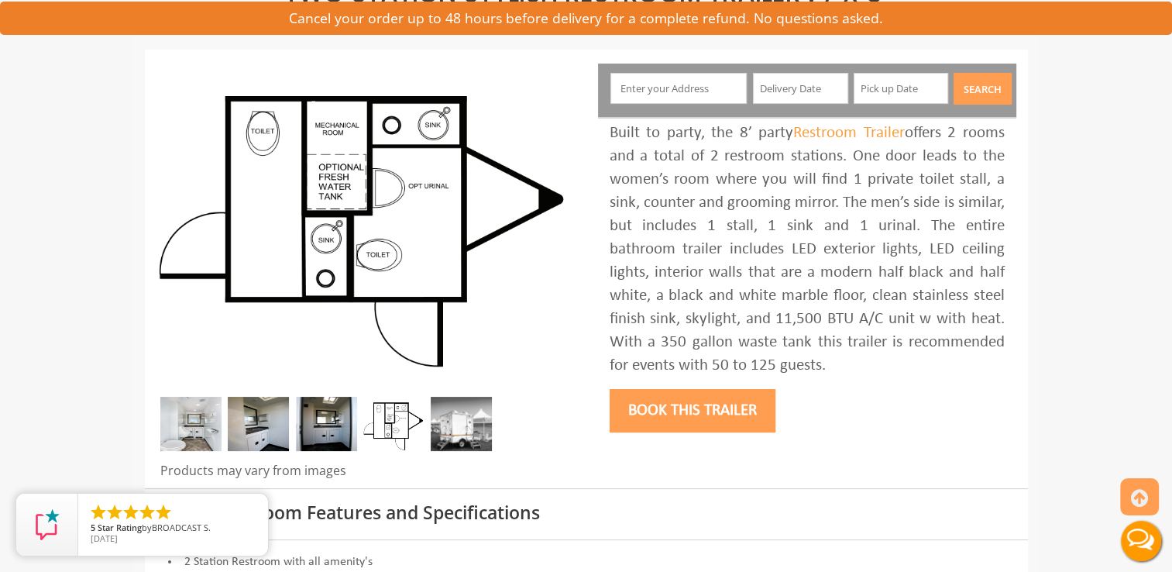
click at [451, 417] on img at bounding box center [461, 423] width 61 height 54
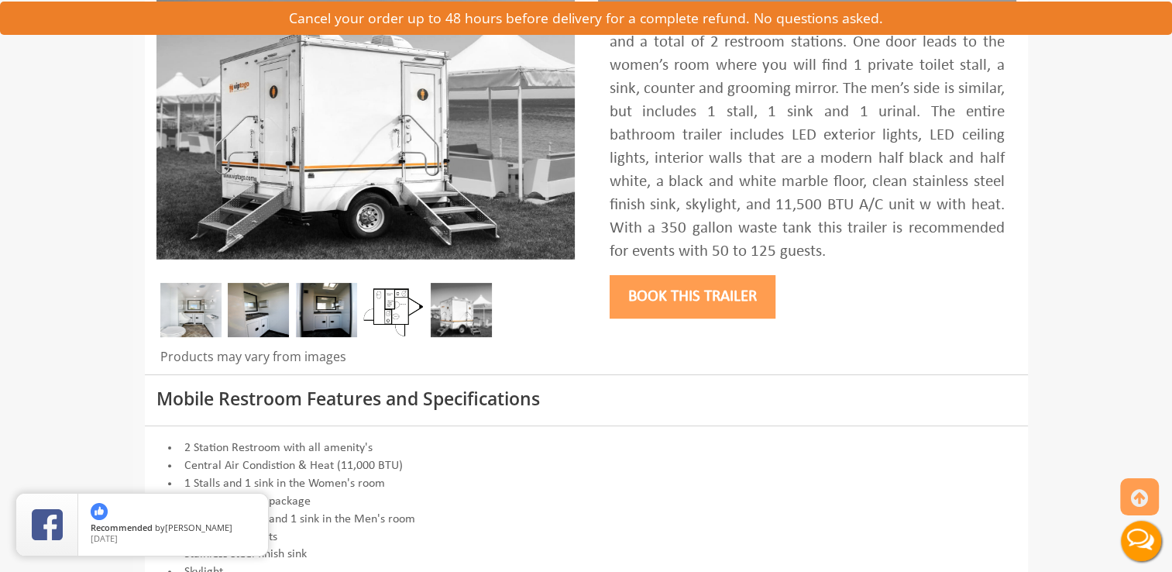
scroll to position [0, 0]
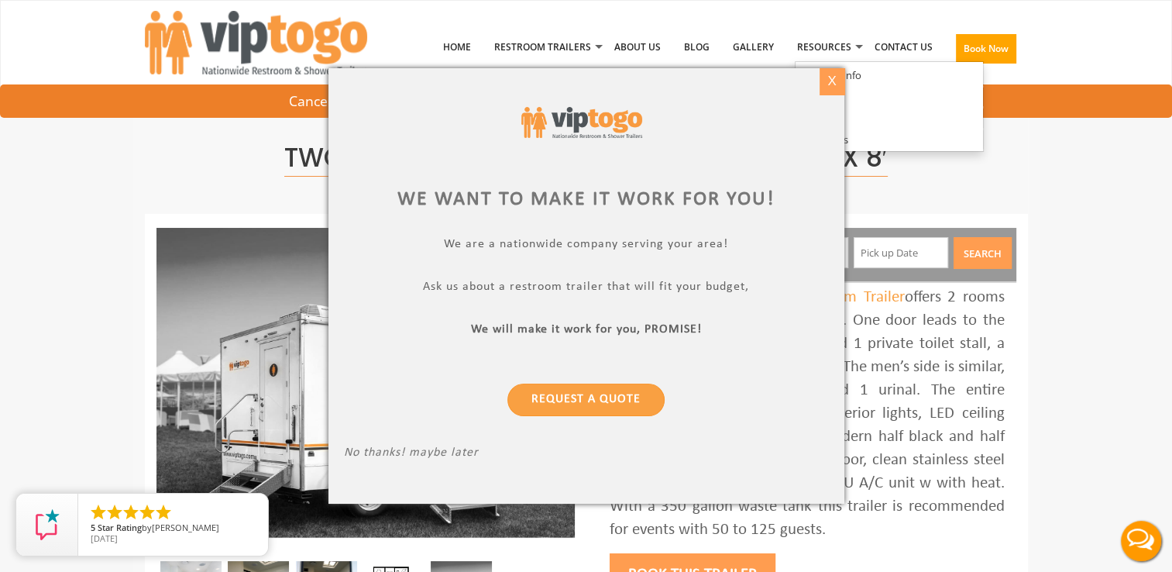
click at [825, 82] on div "X" at bounding box center [831, 81] width 24 height 26
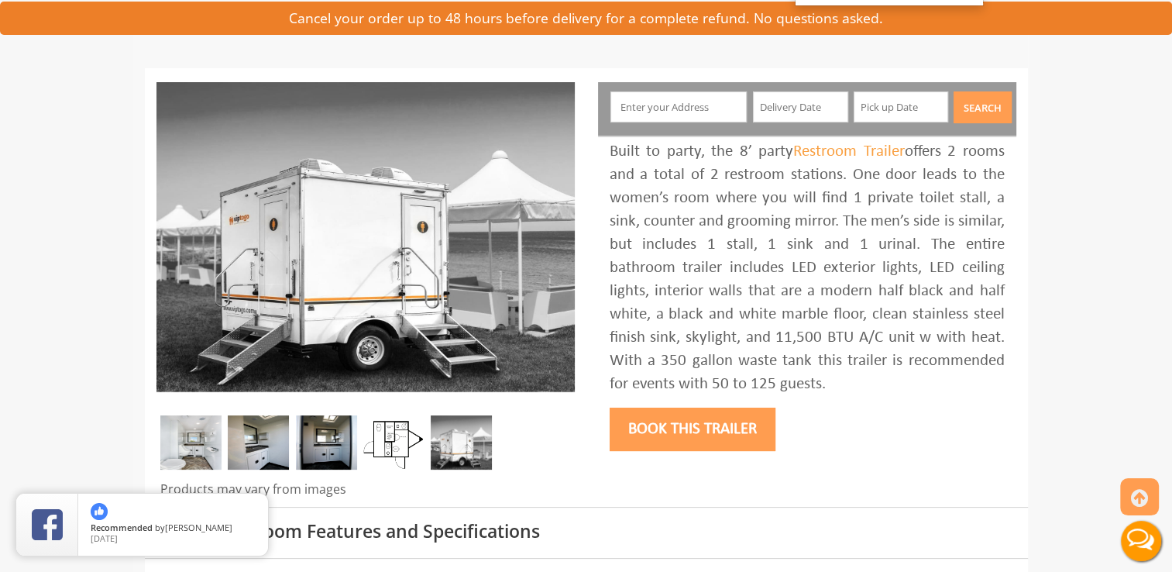
scroll to position [153, 0]
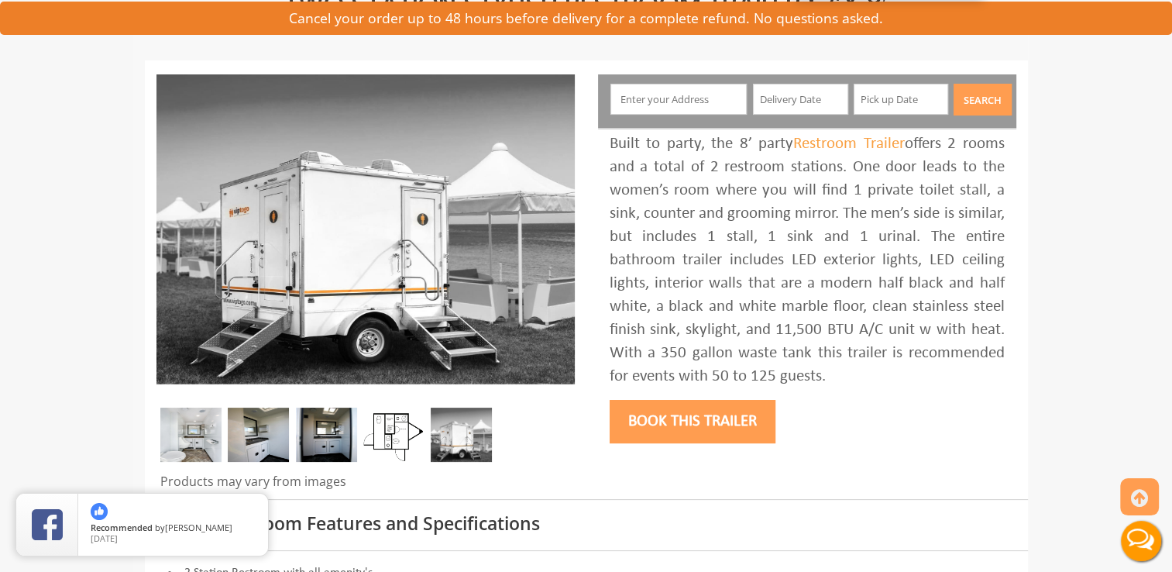
click at [683, 429] on button "Book this trailer" at bounding box center [692, 421] width 166 height 43
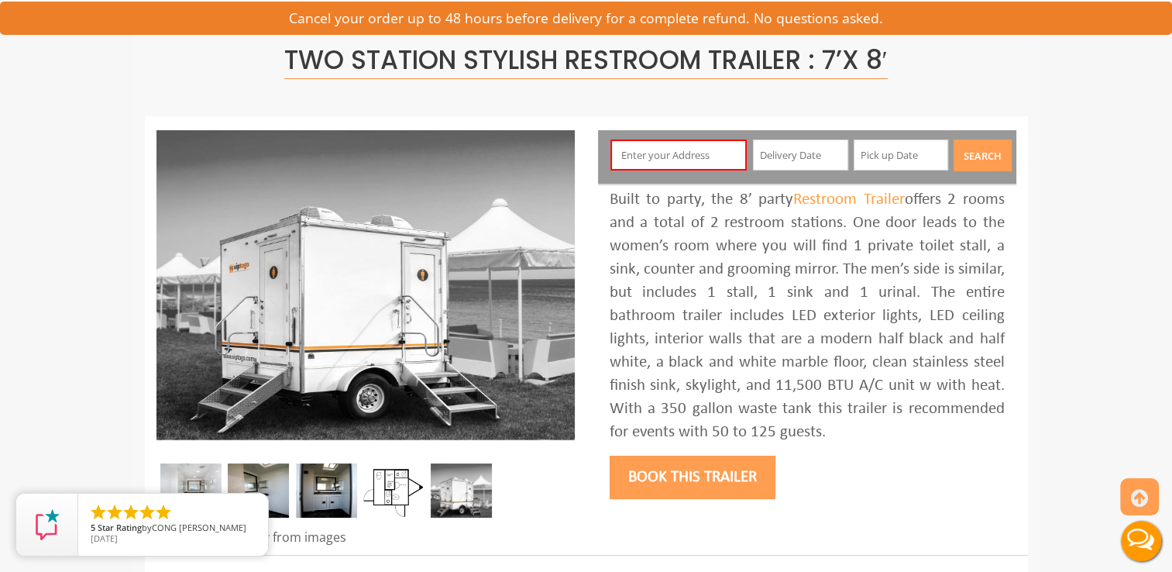
scroll to position [81, 0]
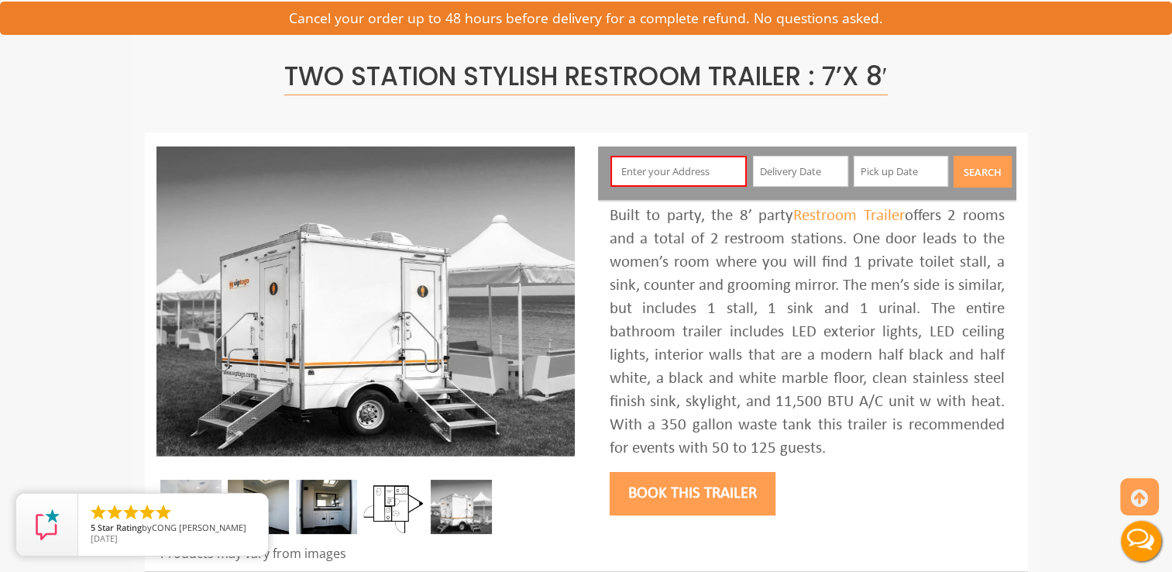
click at [697, 177] on input "text" at bounding box center [678, 171] width 136 height 31
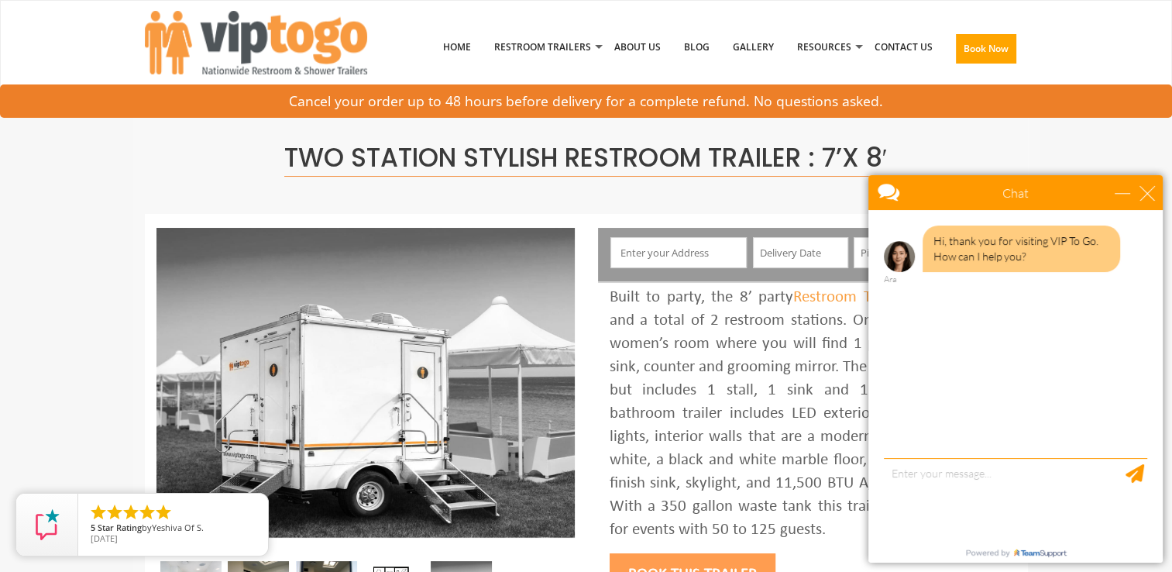
click at [719, 239] on input "text" at bounding box center [678, 252] width 136 height 31
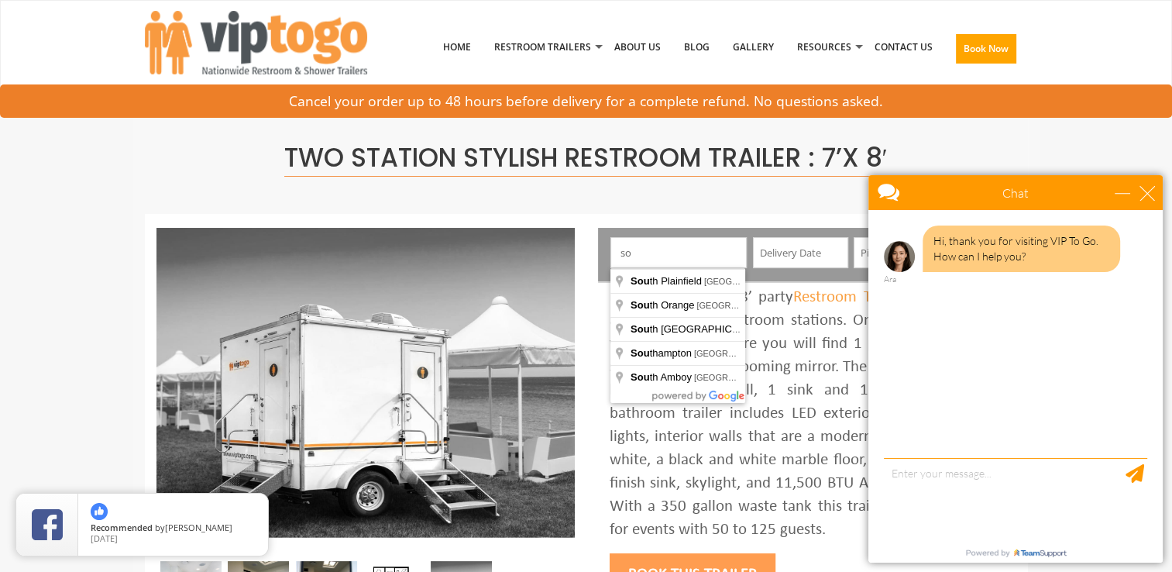
type input "s"
type input "2 Remsen Road, Yonkers, NY, USA"
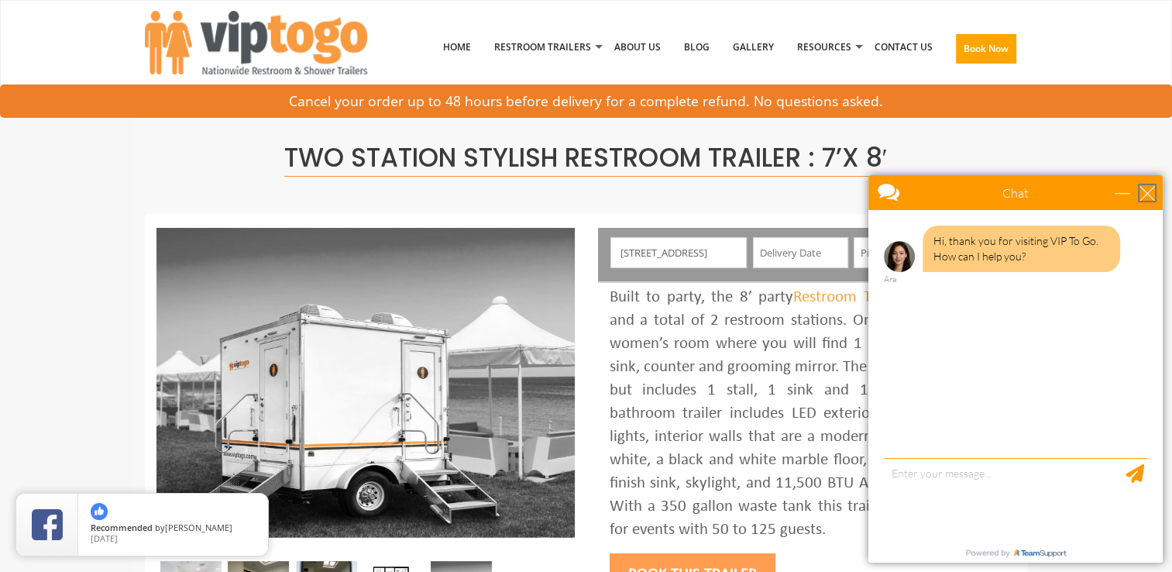
click at [1153, 192] on div "close" at bounding box center [1146, 192] width 15 height 15
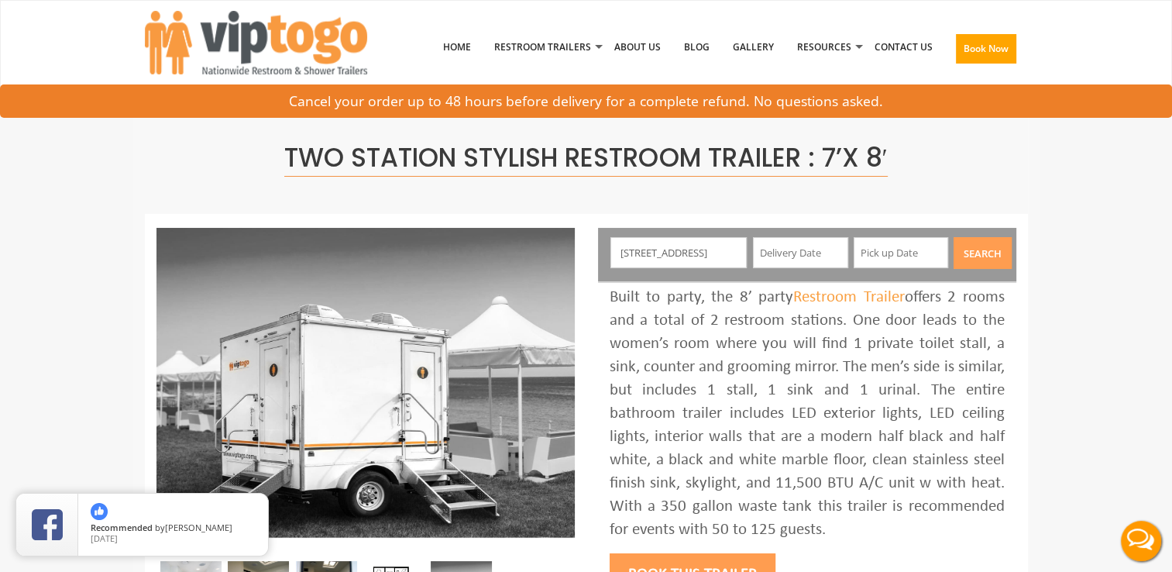
scroll to position [0, 34]
drag, startPoint x: 703, startPoint y: 252, endPoint x: 773, endPoint y: 262, distance: 70.4
click at [773, 262] on div "2 Remsen Road, Yonkers, NY, USA Search" at bounding box center [807, 254] width 418 height 53
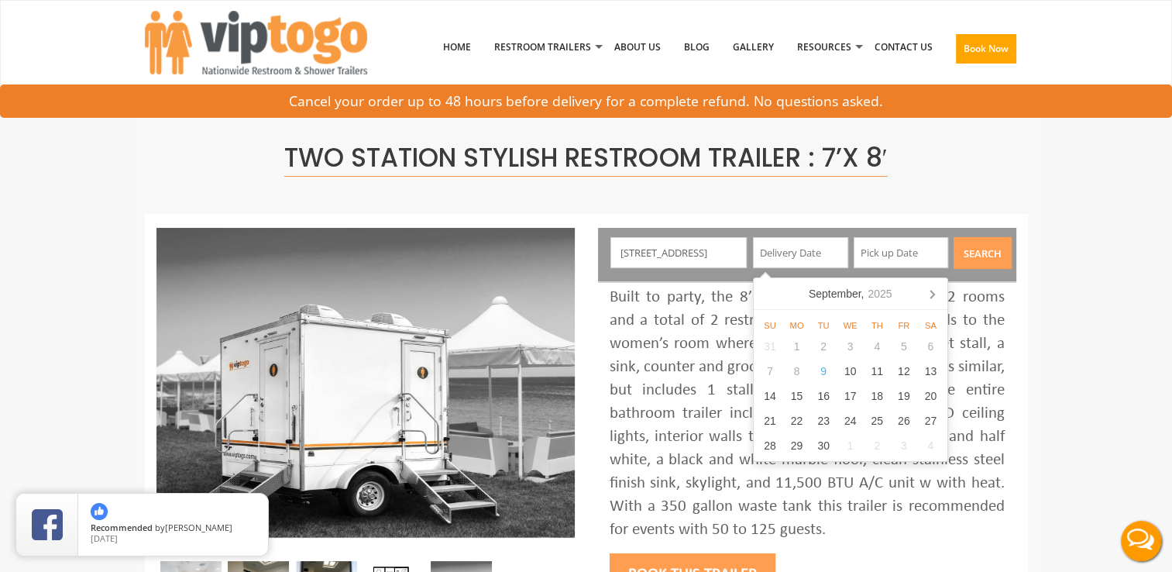
scroll to position [0, 0]
click at [773, 262] on input "text" at bounding box center [800, 252] width 95 height 31
click at [934, 393] on div "20" at bounding box center [930, 395] width 27 height 25
type input "09/20/2025"
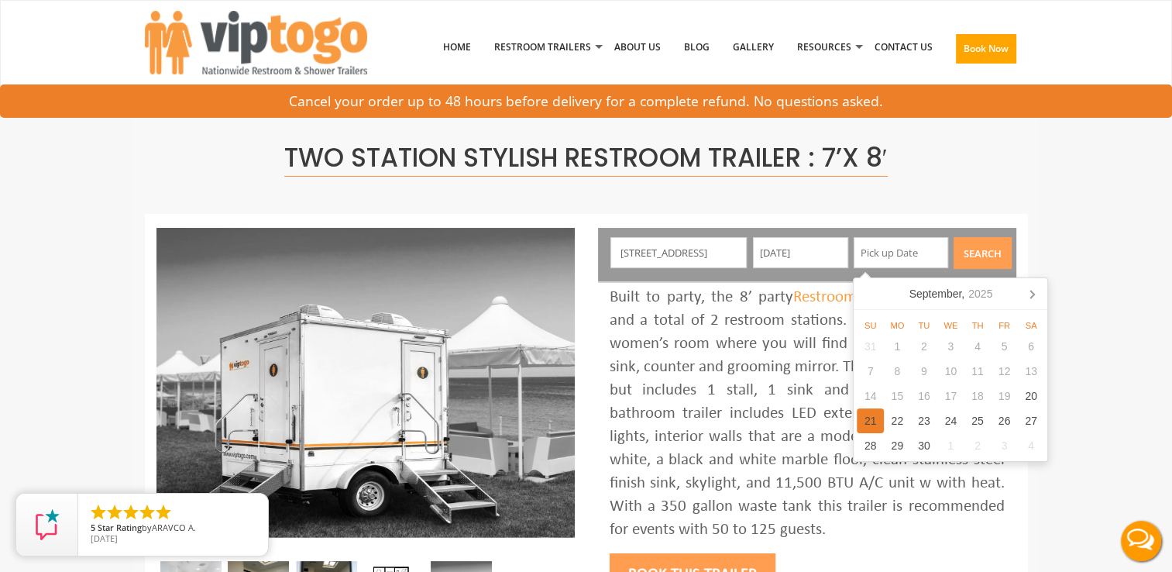
click at [874, 419] on div "21" at bounding box center [870, 420] width 27 height 25
type input "09/21/2025"
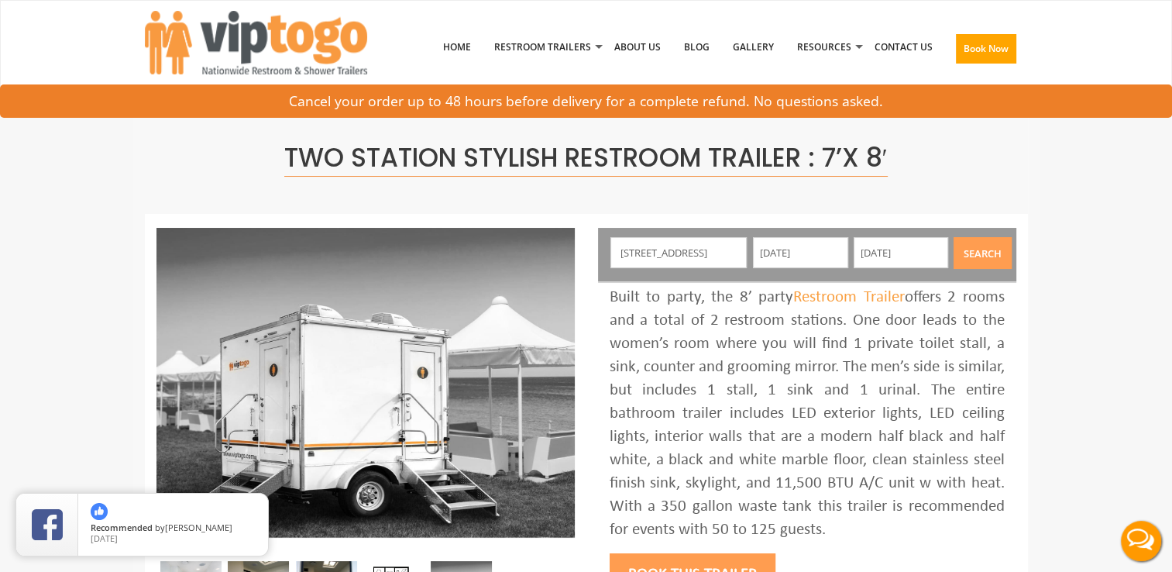
click at [808, 403] on div "Built to party, the 8’ party Restroom Trailer offers 2 rooms and a total of 2 r…" at bounding box center [806, 414] width 395 height 256
click at [713, 235] on div "2 Remsen Road, Yonkers, NY, USA 09/20/2025 09/21/2025 Search" at bounding box center [807, 254] width 418 height 53
click at [713, 245] on input "2 Remsen Road, Yonkers, NY, USA" at bounding box center [678, 252] width 136 height 31
drag, startPoint x: 713, startPoint y: 245, endPoint x: 712, endPoint y: 263, distance: 17.8
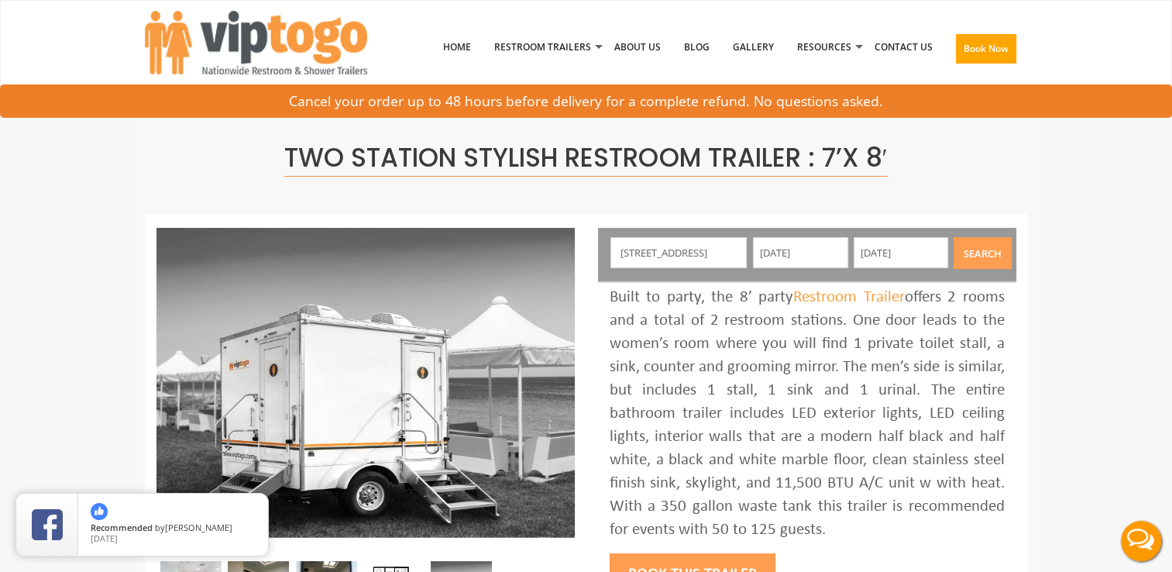
click at [712, 263] on input "2 Remsen Road, Yonkers, NY, USA" at bounding box center [678, 252] width 136 height 31
click at [743, 325] on div "Built to party, the 8’ party Restroom Trailer offers 2 rooms and a total of 2 r…" at bounding box center [806, 414] width 395 height 256
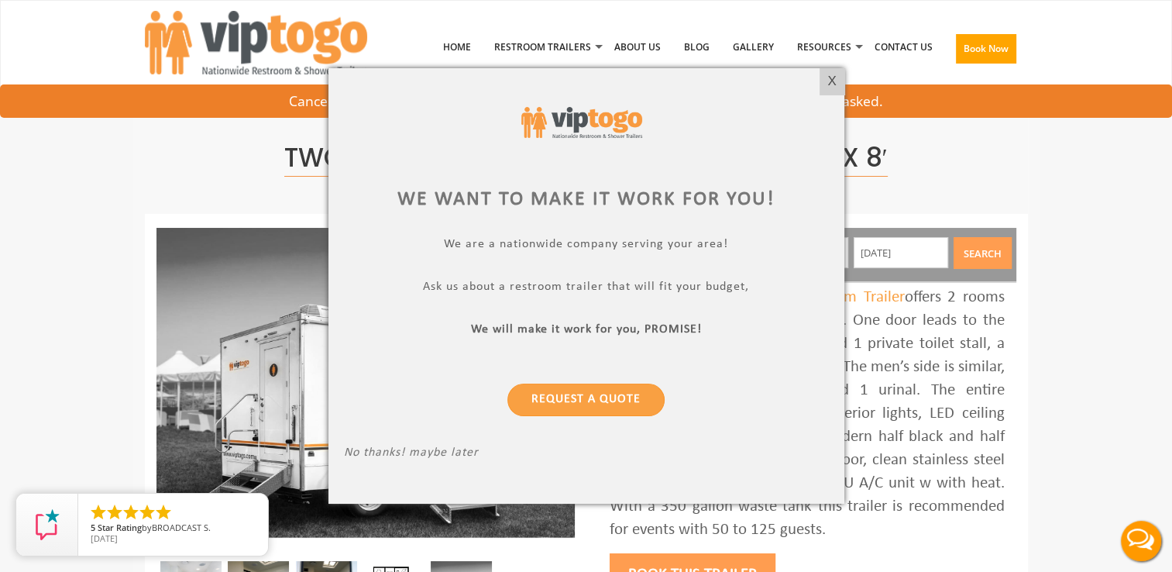
click at [832, 67] on div at bounding box center [586, 286] width 1172 height 572
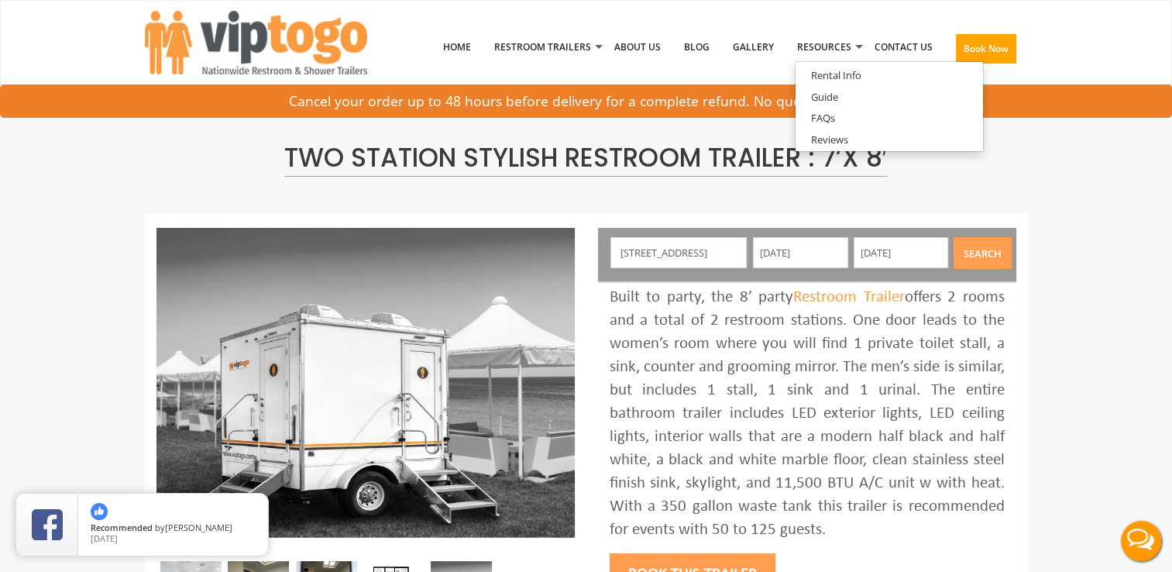
click at [922, 379] on div "Built to party, the 8’ party Restroom Trailer offers 2 rooms and a total of 2 r…" at bounding box center [806, 414] width 395 height 256
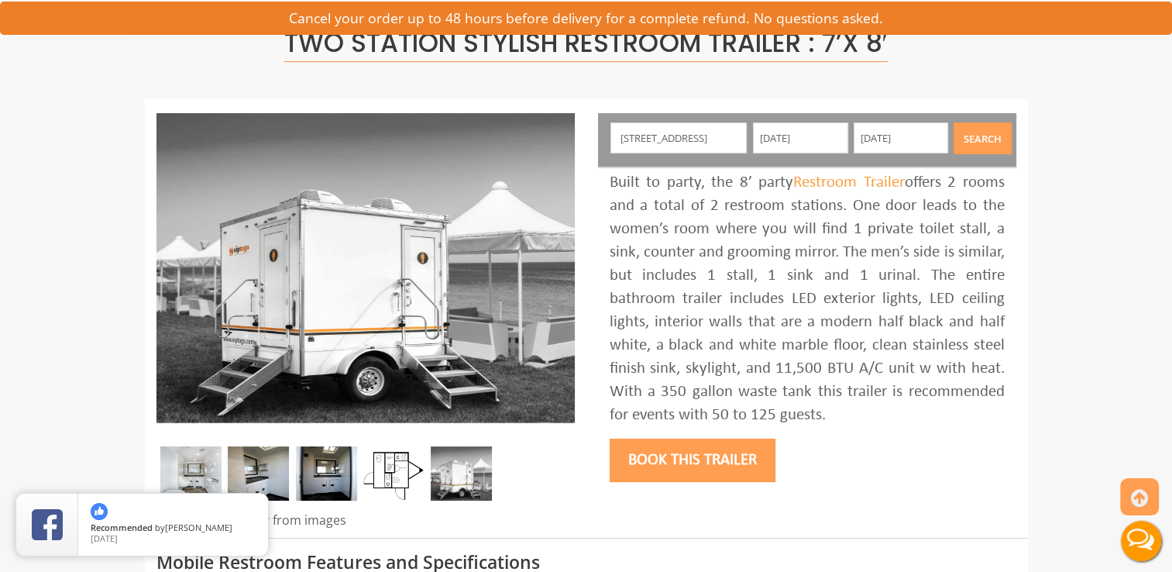
scroll to position [91, 0]
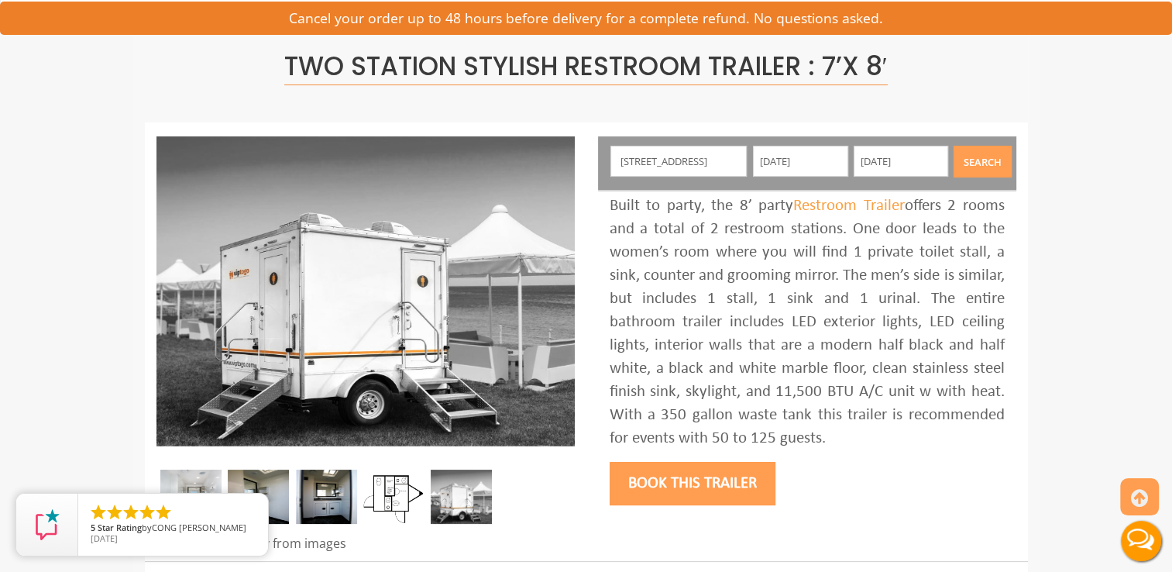
click at [998, 165] on button "Search" at bounding box center [982, 162] width 58 height 32
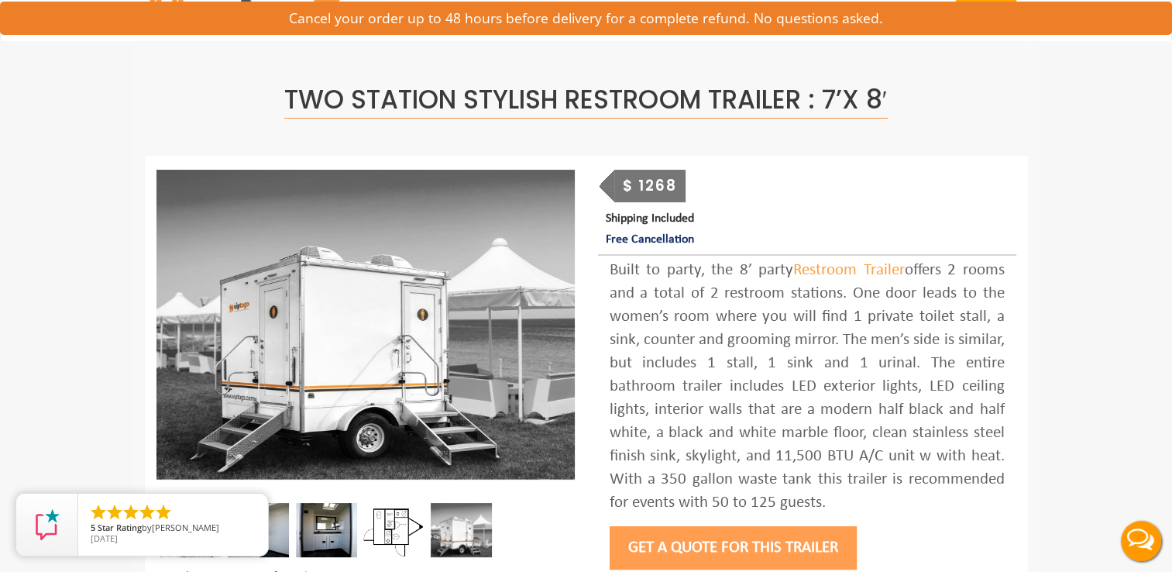
scroll to position [20, 0]
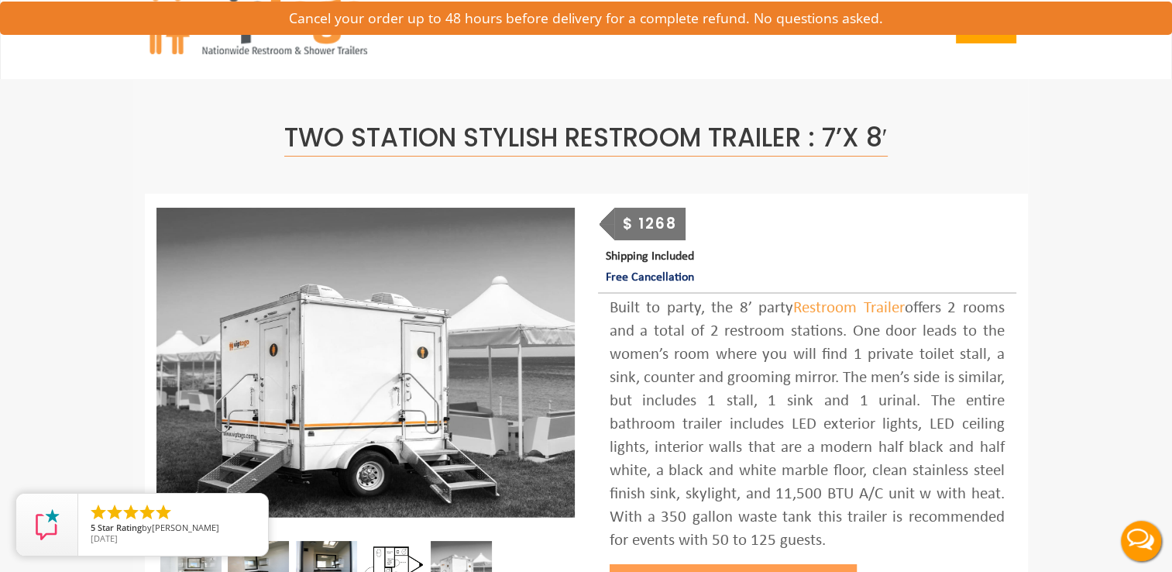
drag, startPoint x: 1154, startPoint y: 77, endPoint x: 1064, endPoint y: 54, distance: 92.8
click at [1064, 54] on nav "Toggle navigation VIPTOGO Home Restroom Trailers Restroom Trailers by Type All …" at bounding box center [586, 29] width 1172 height 99
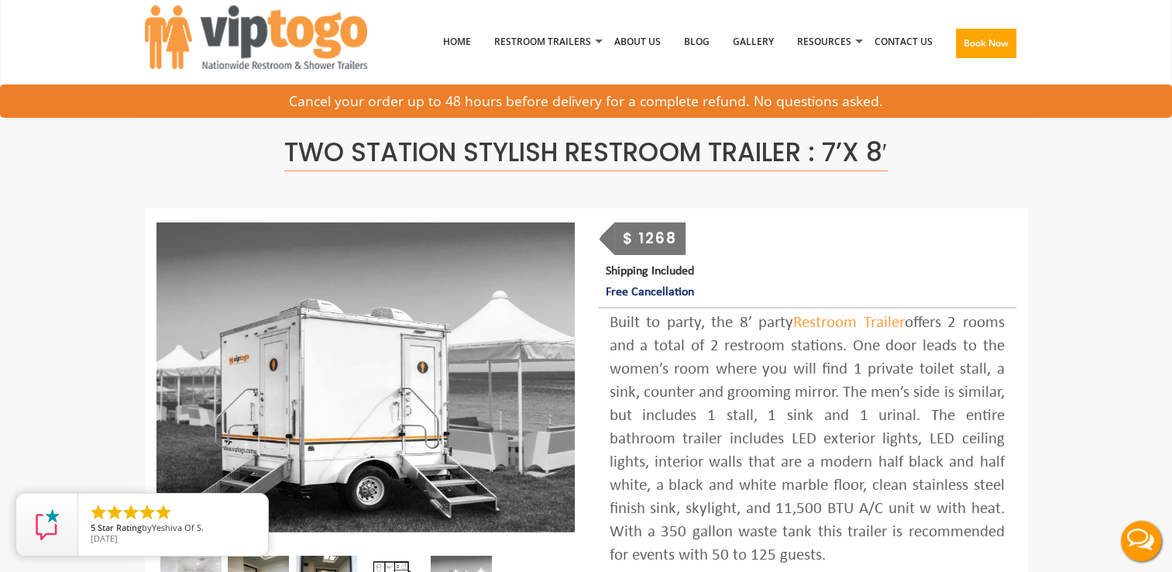
scroll to position [0, 0]
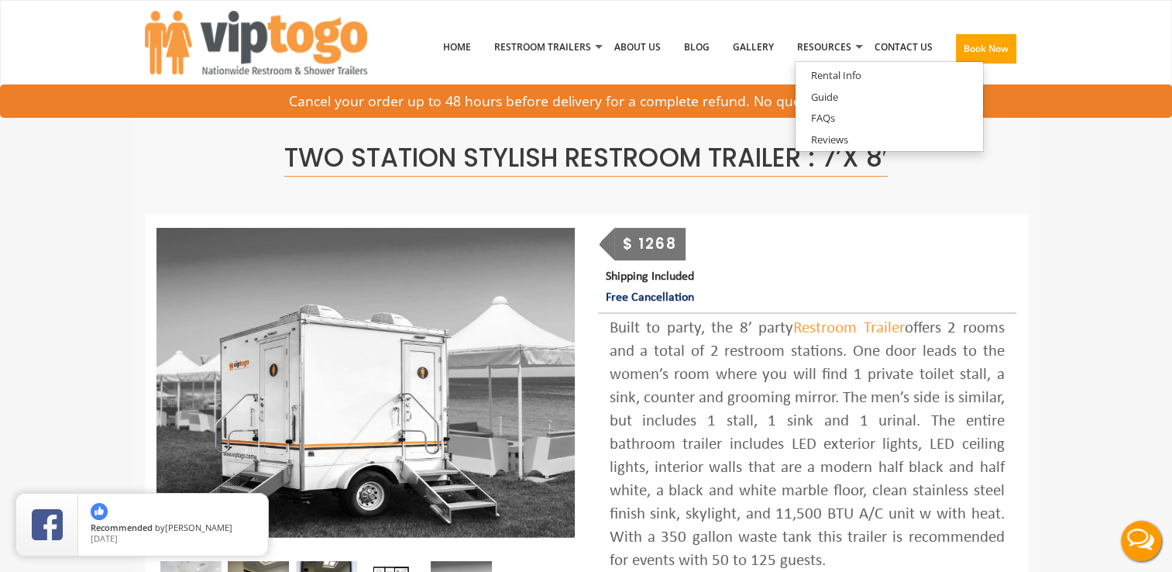
click at [981, 209] on div "Two Station Stylish Restroom Trailer : 7’x 8′" at bounding box center [586, 156] width 883 height 115
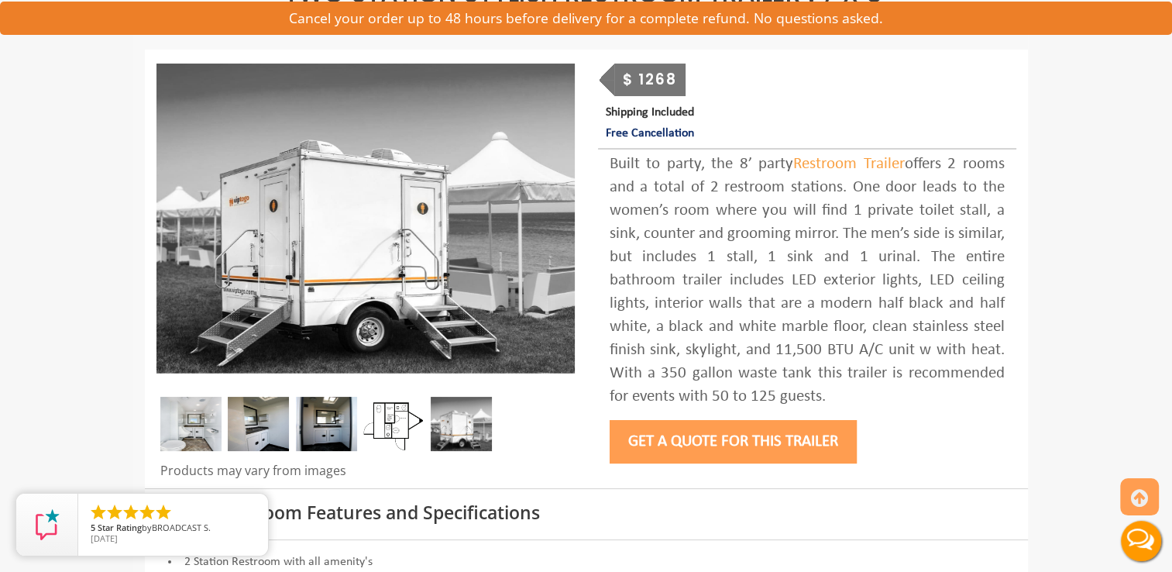
scroll to position [163, 0]
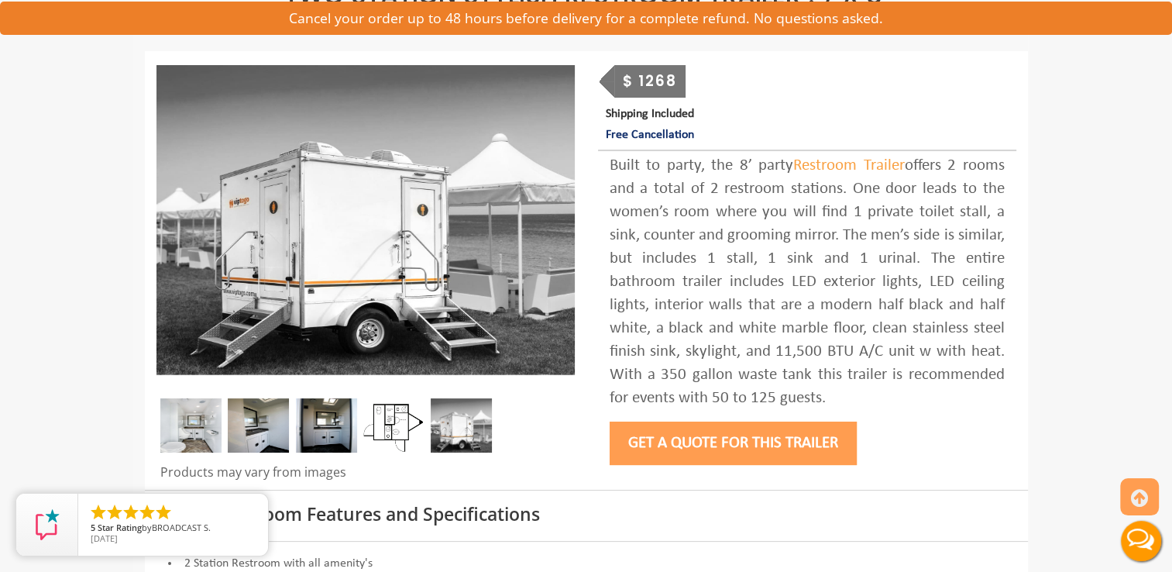
click at [740, 448] on button "Get a Quote for this Trailer" at bounding box center [732, 442] width 247 height 43
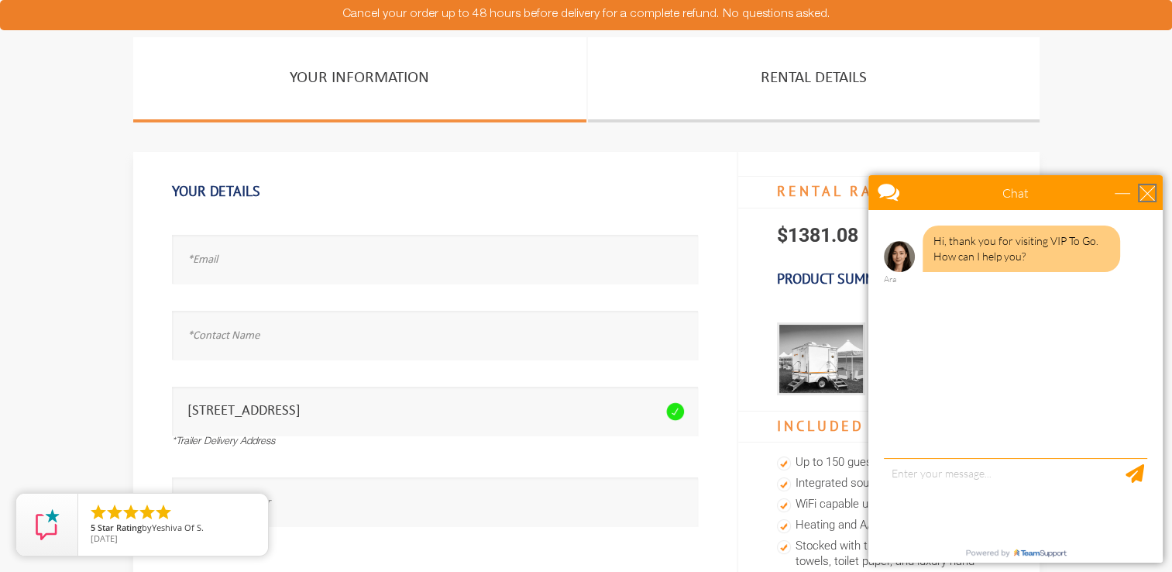
click at [1145, 187] on div "close" at bounding box center [1146, 192] width 15 height 15
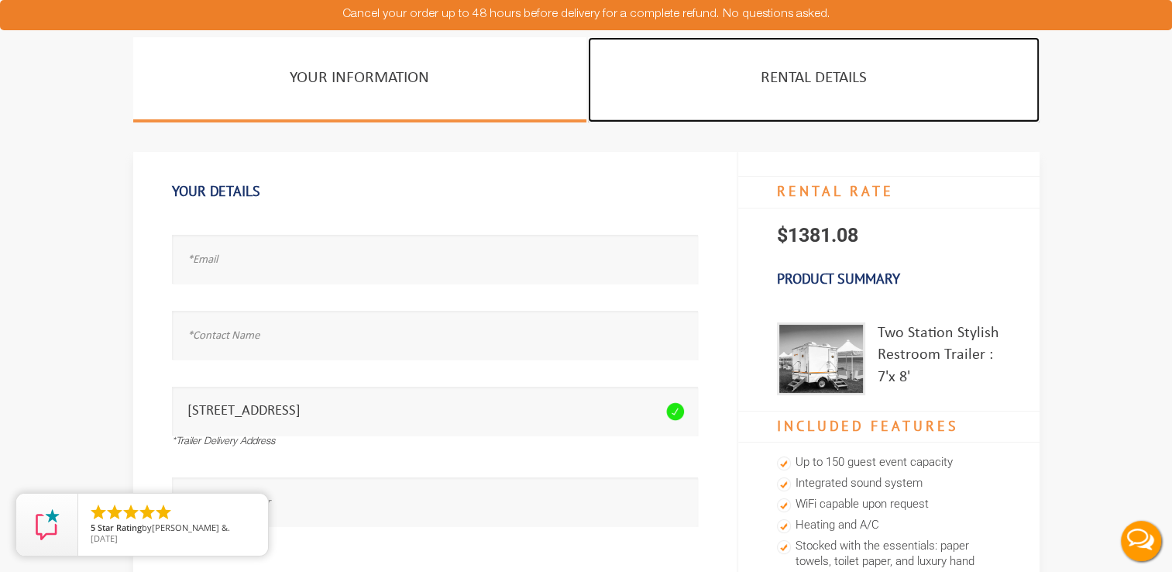
click at [888, 95] on link "Rental Details" at bounding box center [813, 79] width 451 height 85
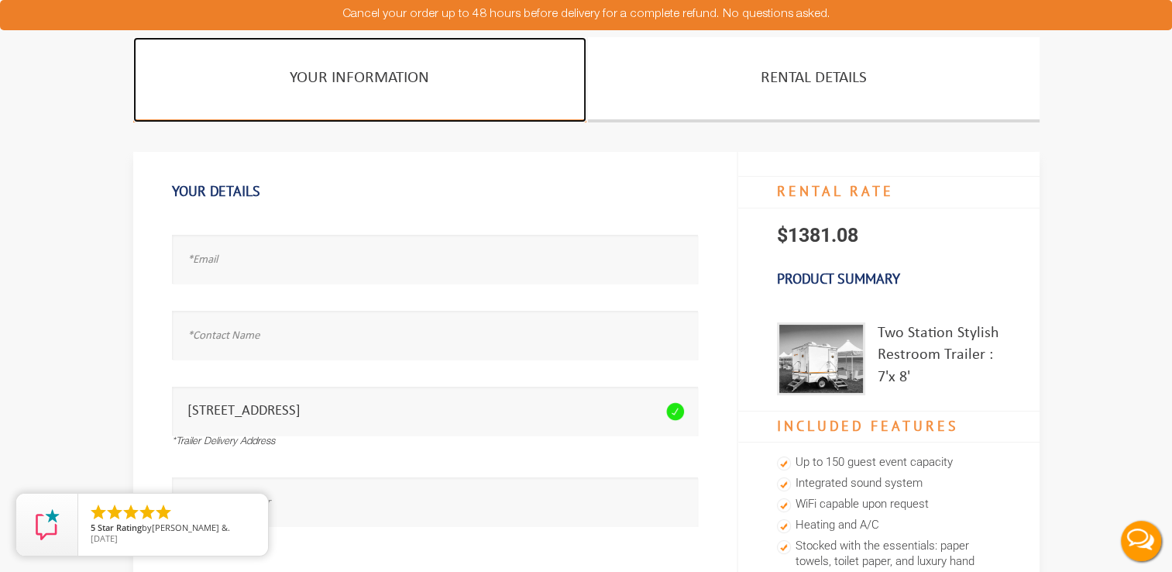
click at [543, 72] on link "Your Information" at bounding box center [359, 79] width 453 height 85
